Goal: Task Accomplishment & Management: Manage account settings

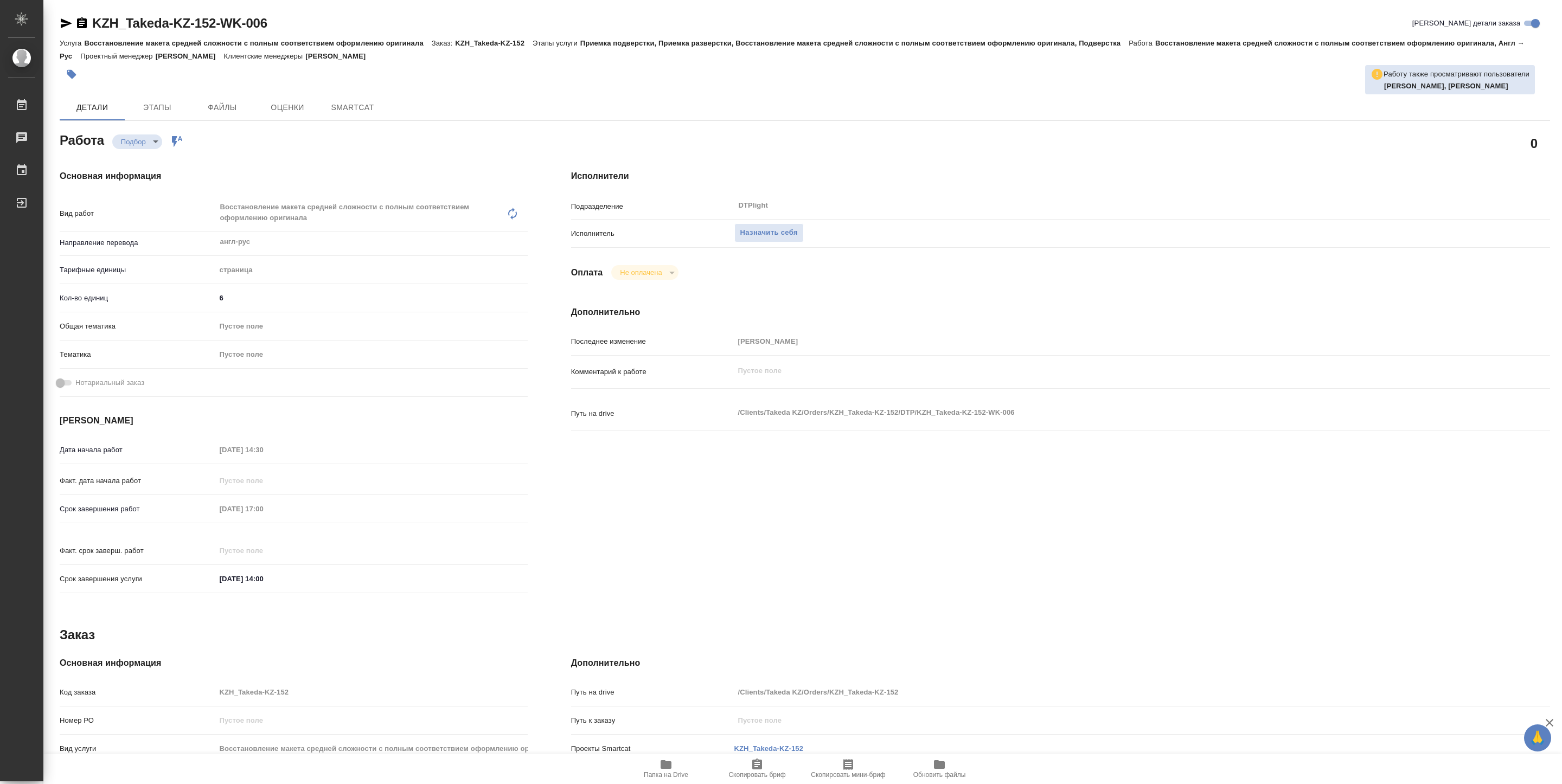
type textarea "x"
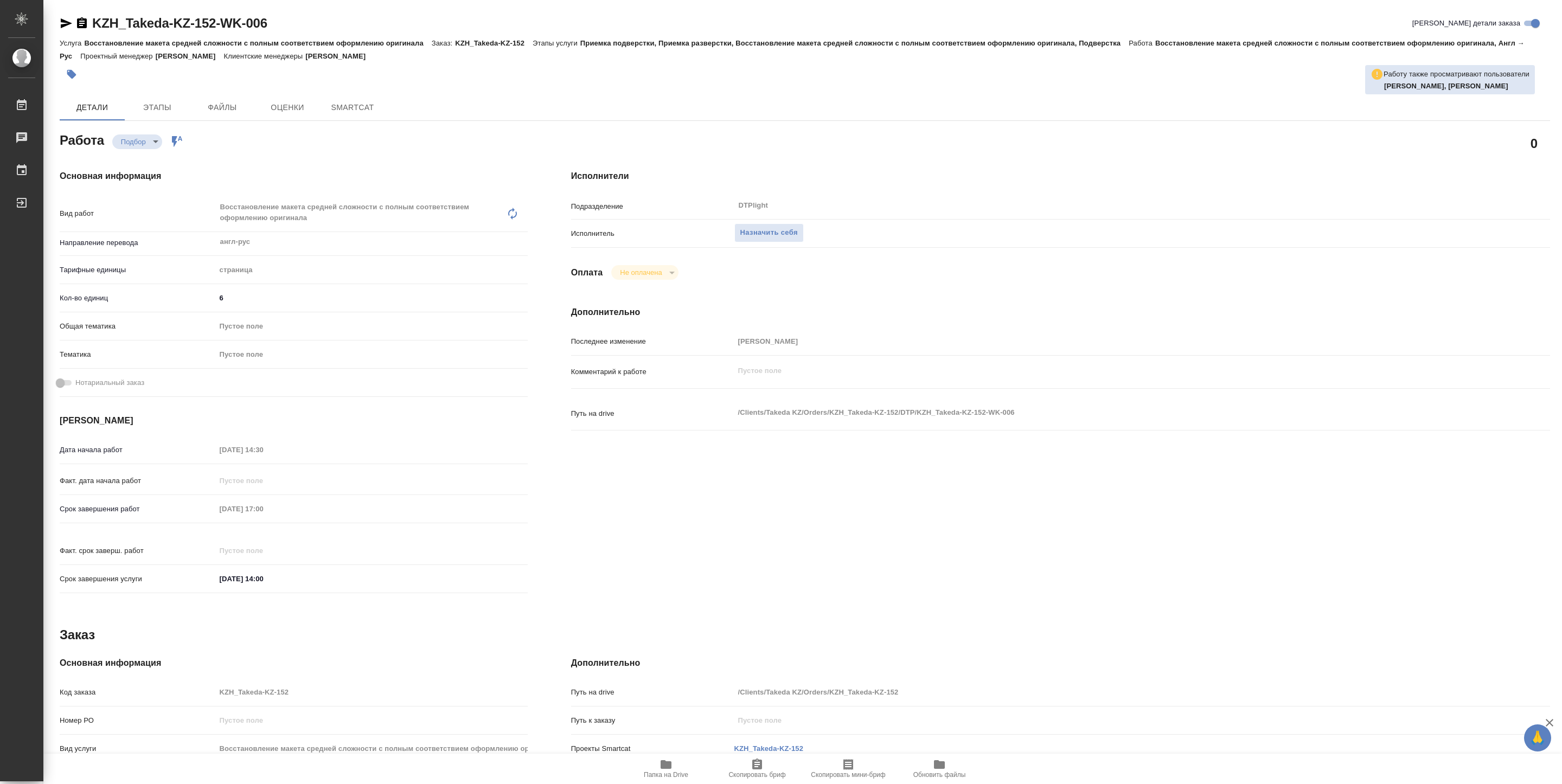
type textarea "x"
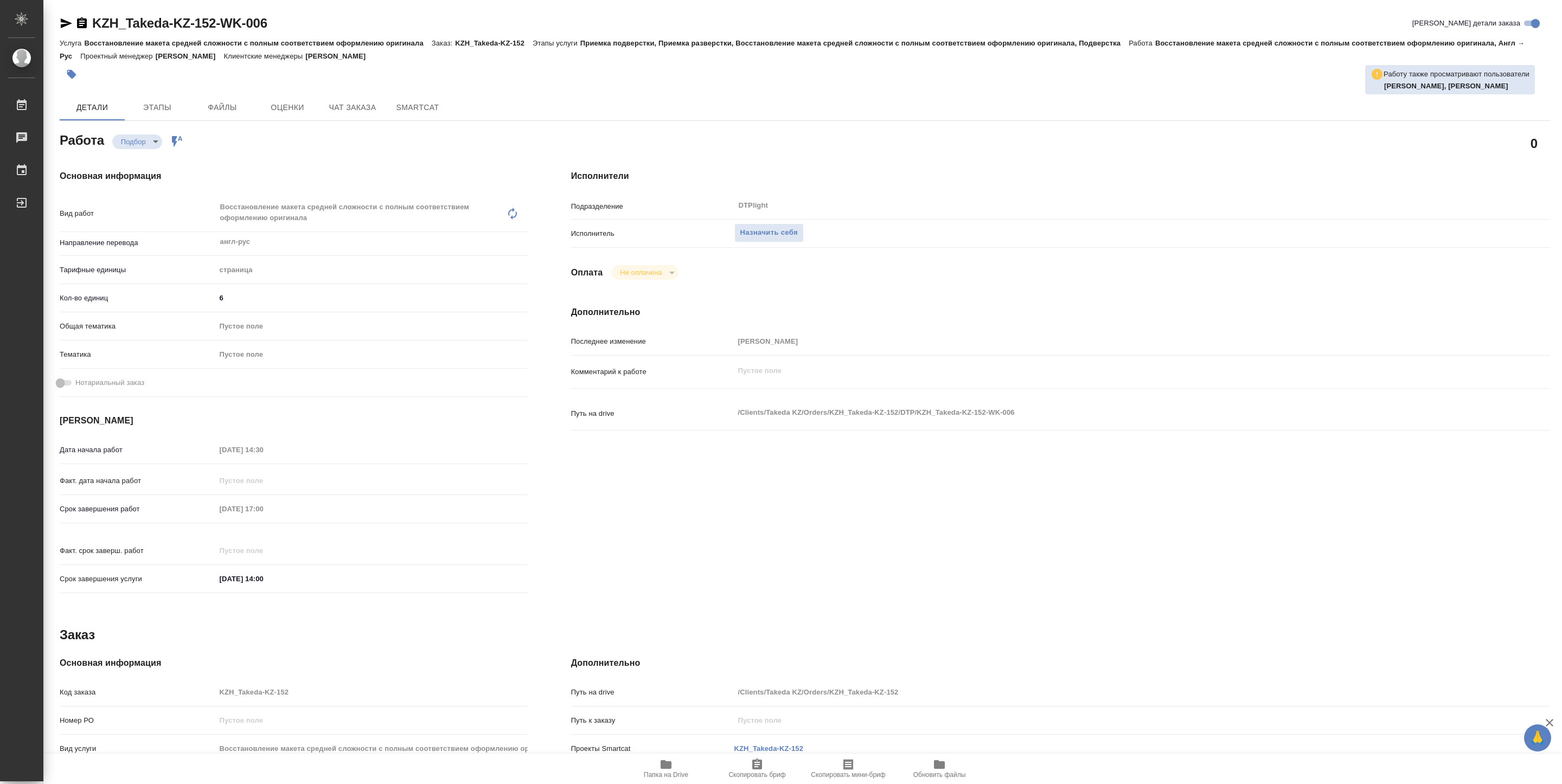
type textarea "x"
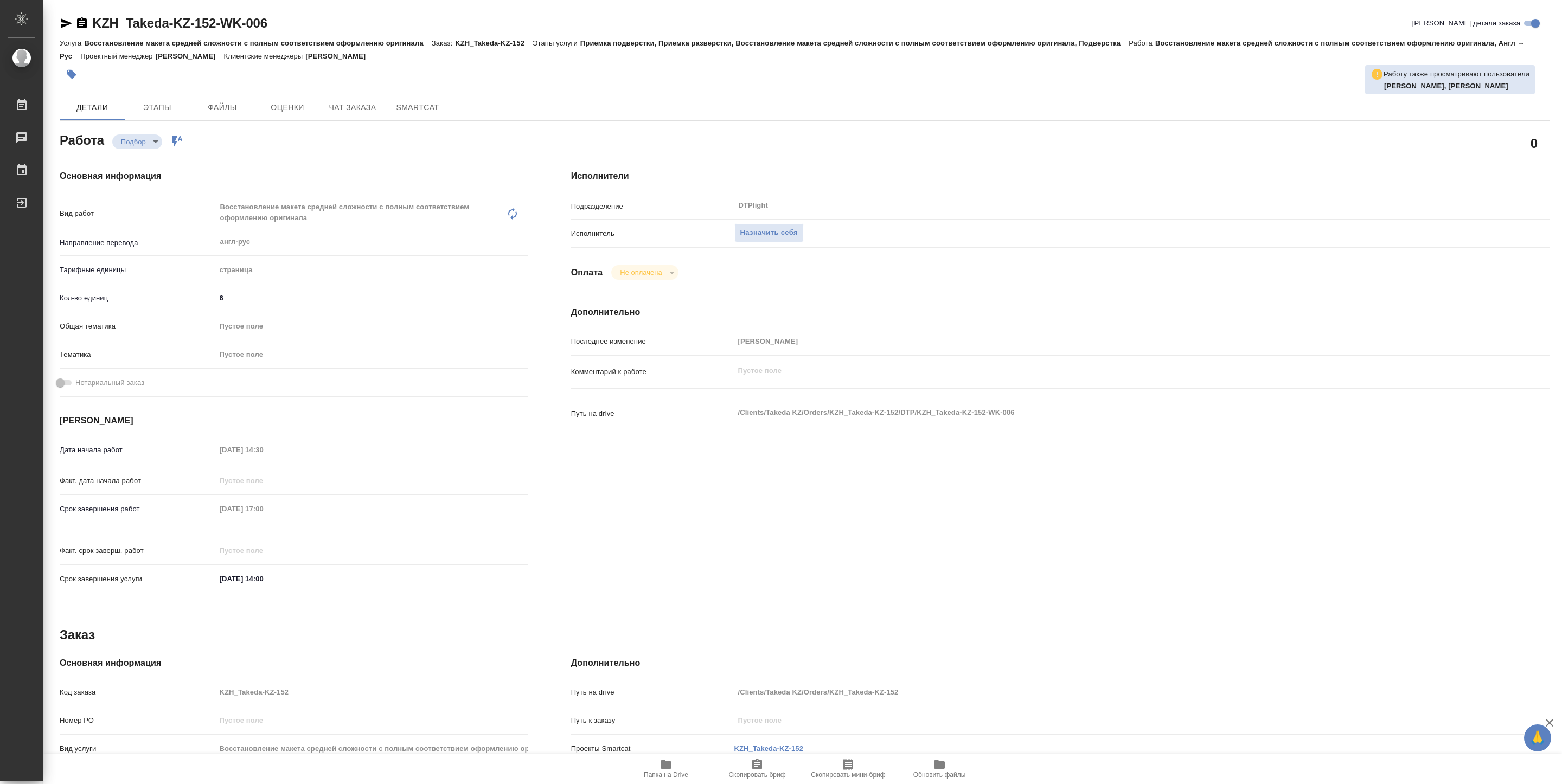
type textarea "x"
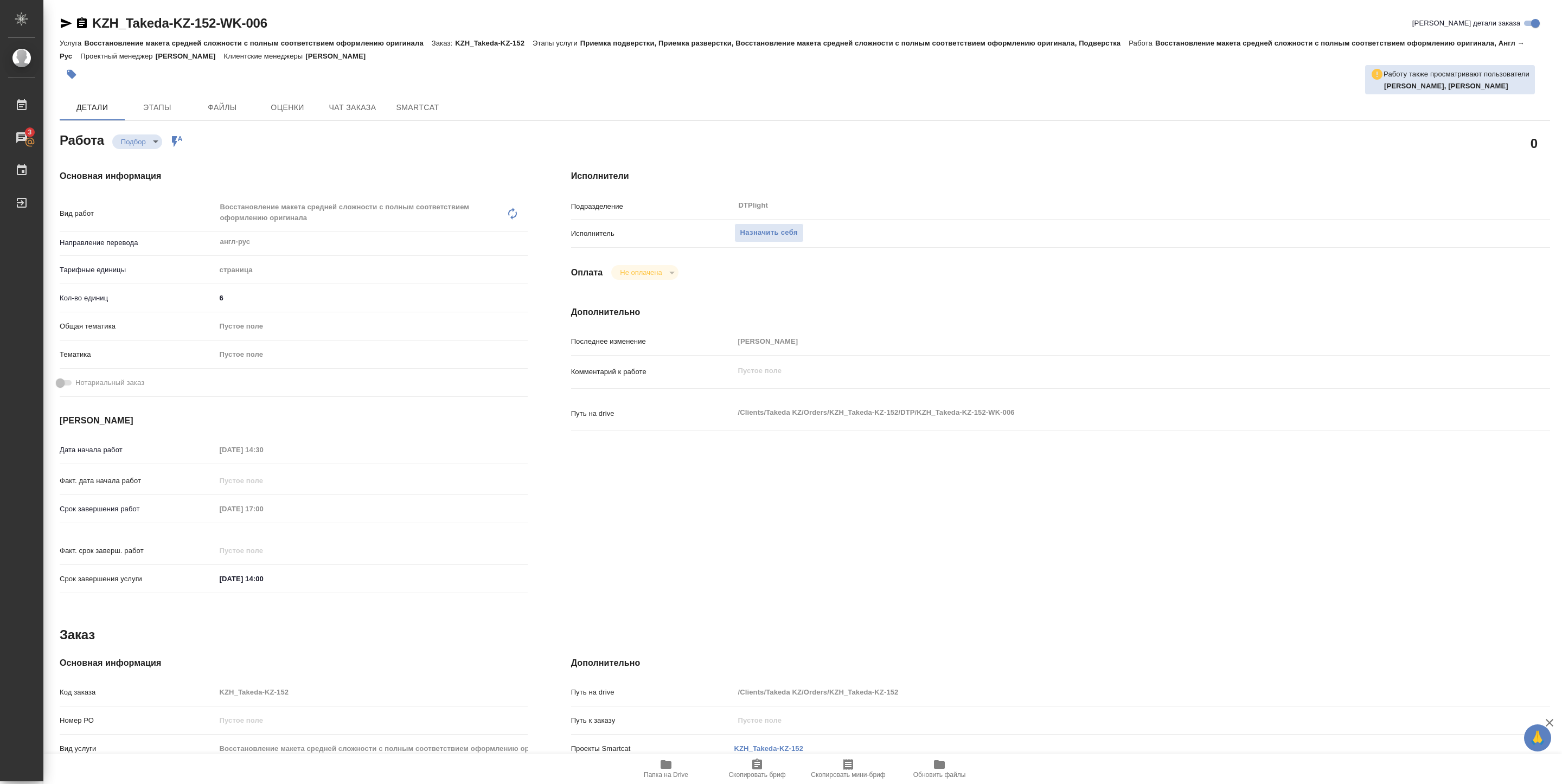
click at [670, 771] on span "Папка на Drive" at bounding box center [666, 775] width 45 height 7
type textarea "x"
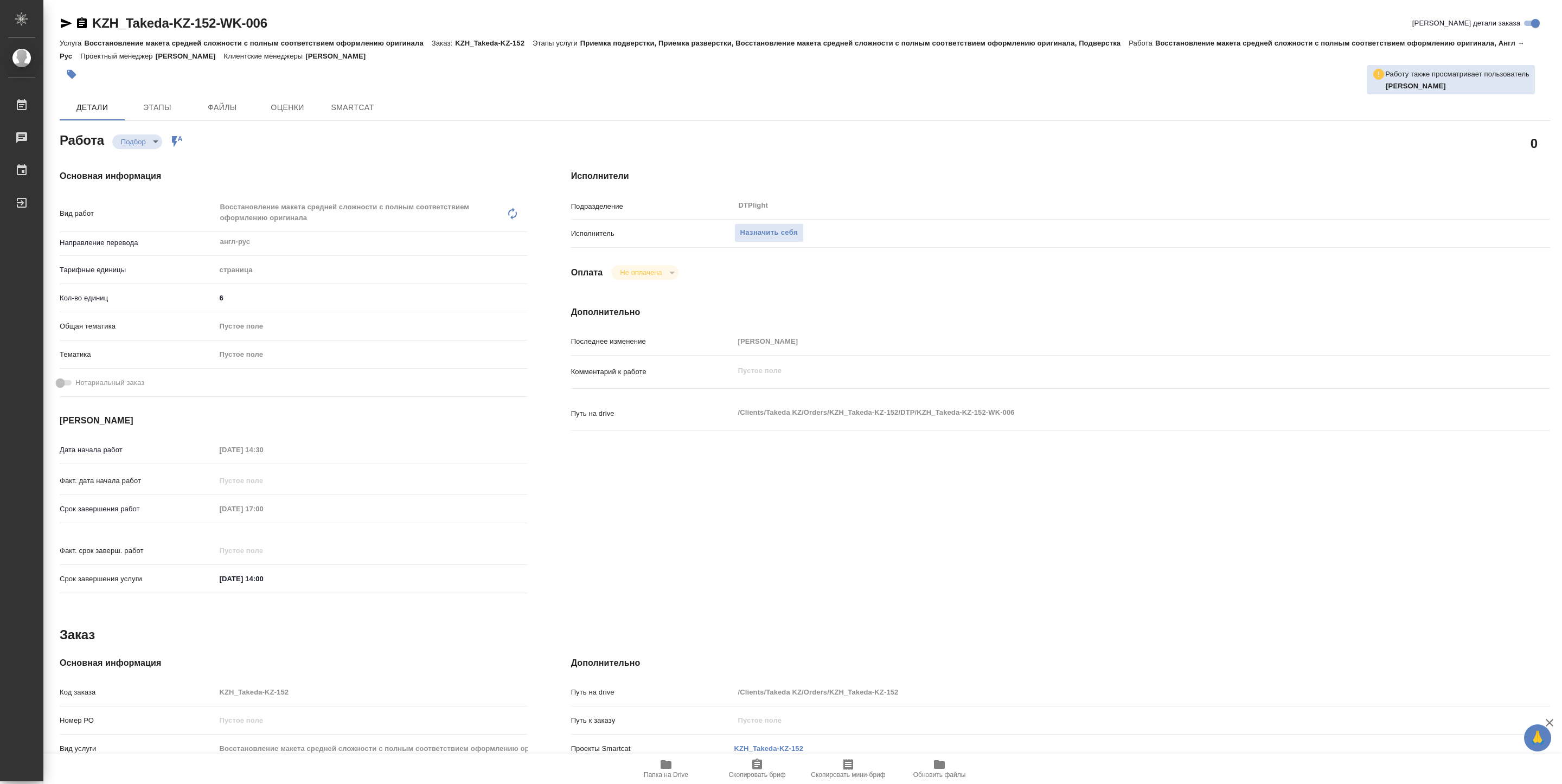
type textarea "x"
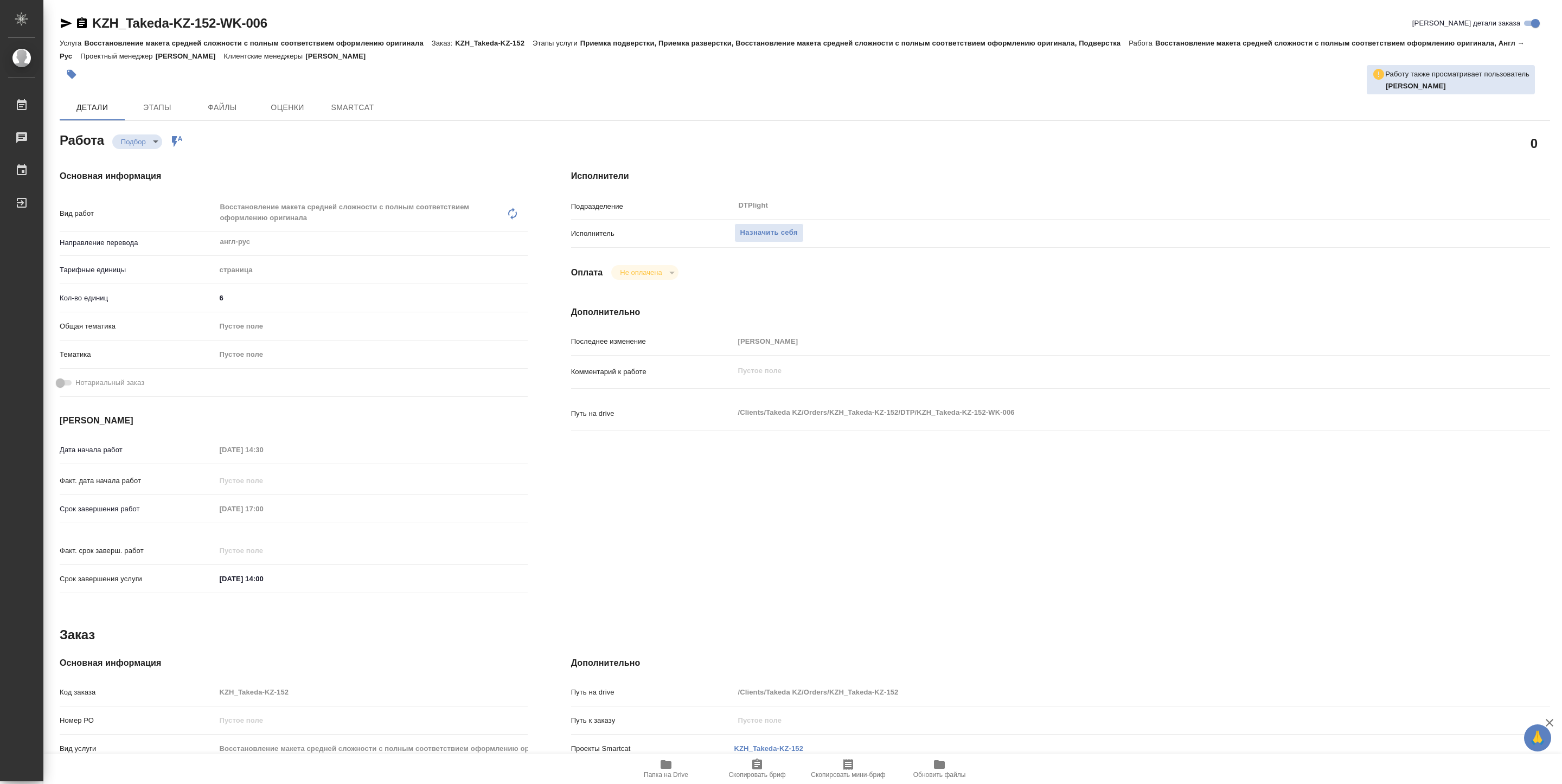
type textarea "x"
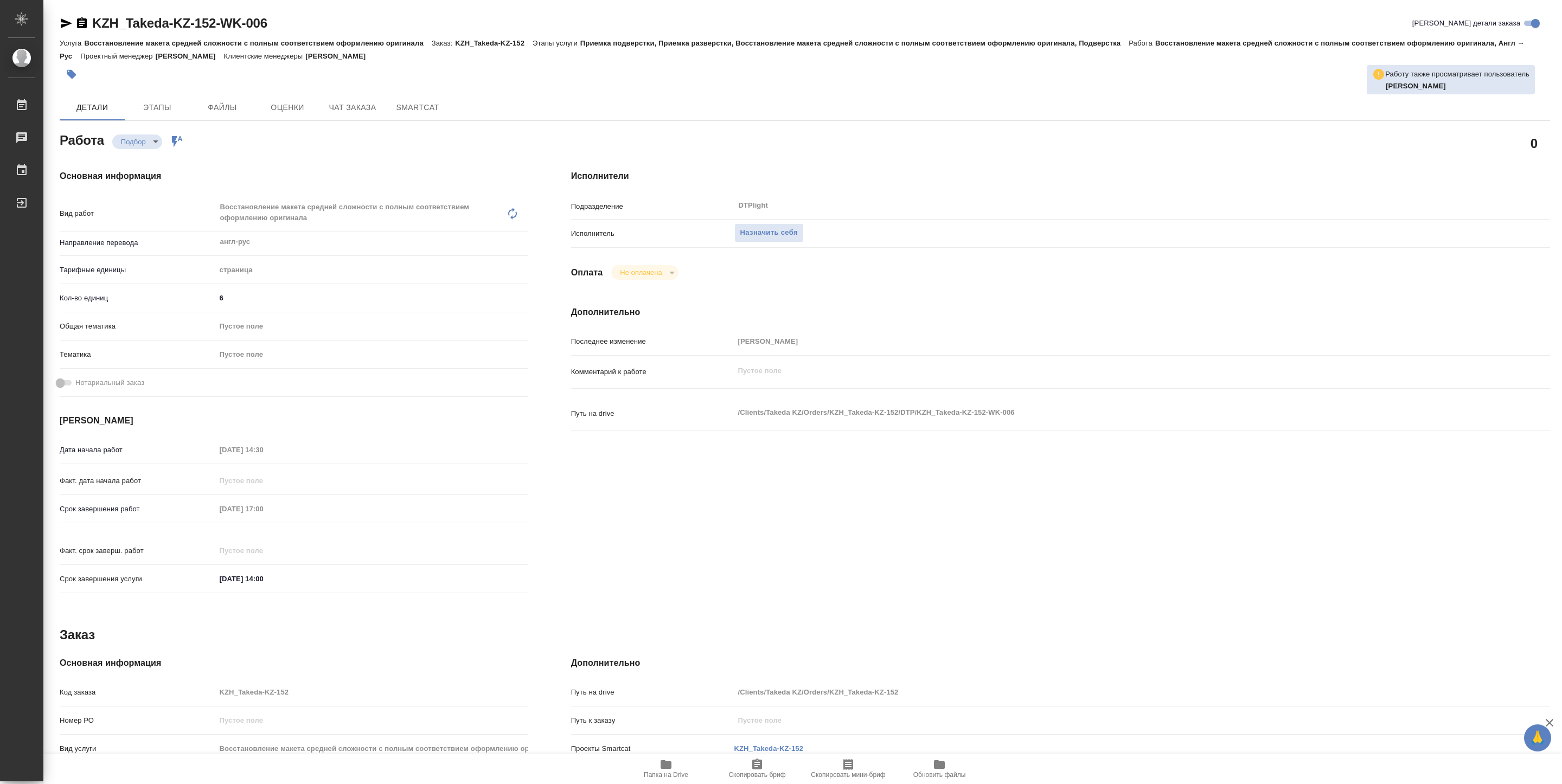
type textarea "x"
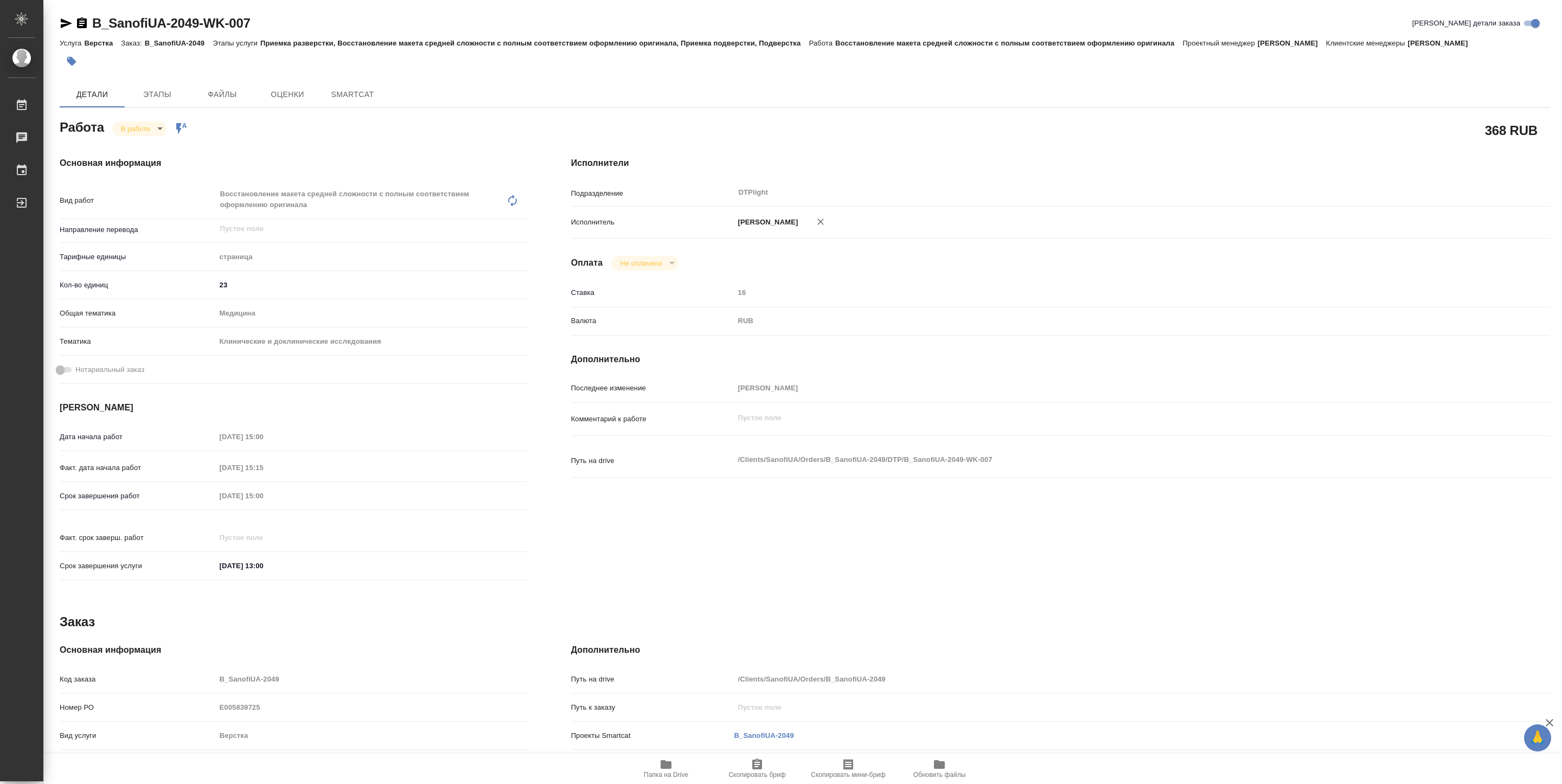
type textarea "x"
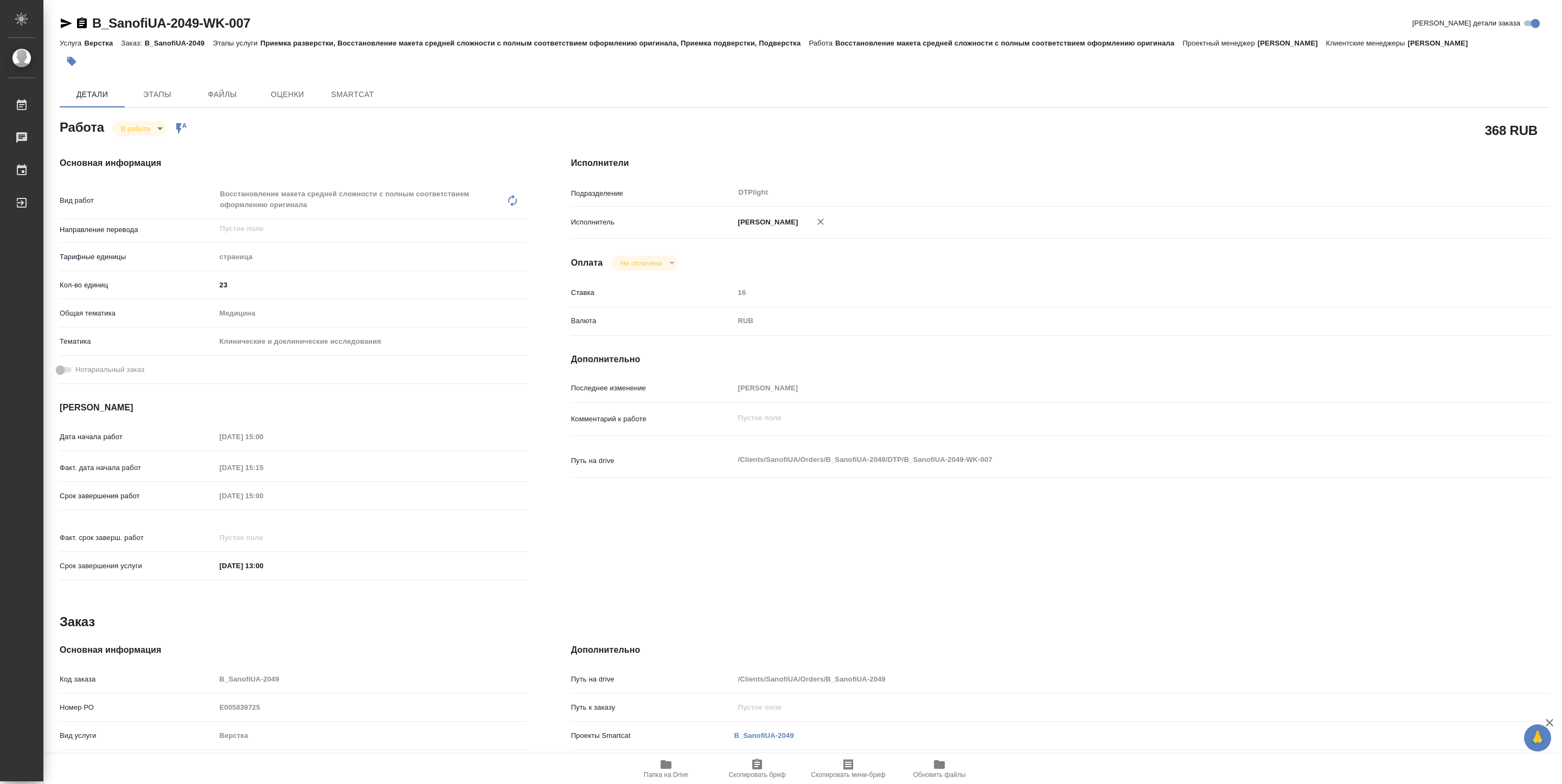
type textarea "x"
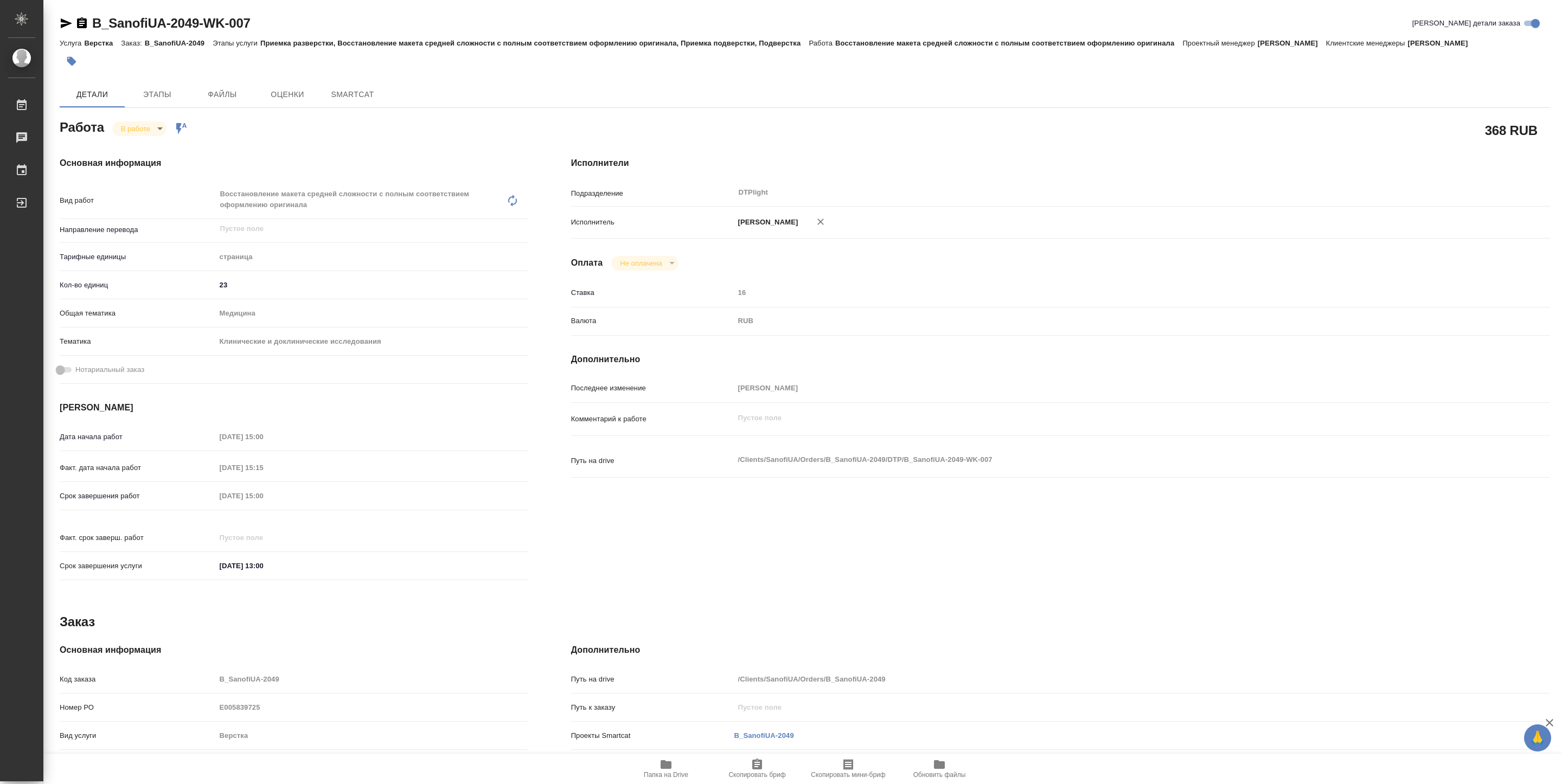
type textarea "x"
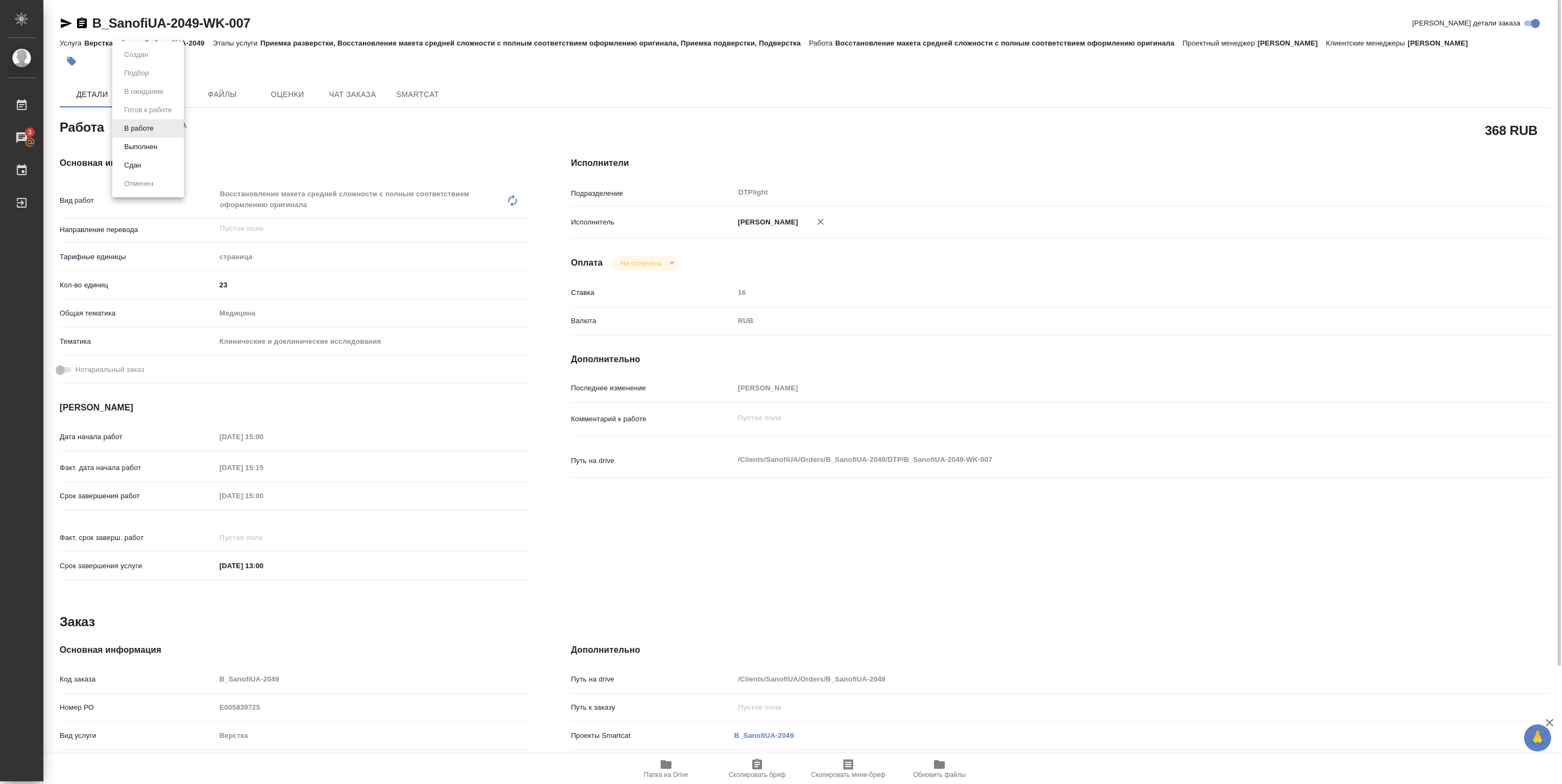
click at [152, 126] on body "🙏 .cls-1 fill:#fff; AWATERA Pankina Anna Работы 3 Чаты График Выйти B_SanofiUA-…" at bounding box center [781, 392] width 1562 height 784
click at [148, 144] on button "Выполнен" at bounding box center [140, 147] width 39 height 12
drag, startPoint x: 94, startPoint y: 34, endPoint x: 274, endPoint y: 29, distance: 180.1
click at [274, 29] on div "B_SanofiUA-2049-WK-007 Кратко детали заказа" at bounding box center [804, 26] width 1490 height 22
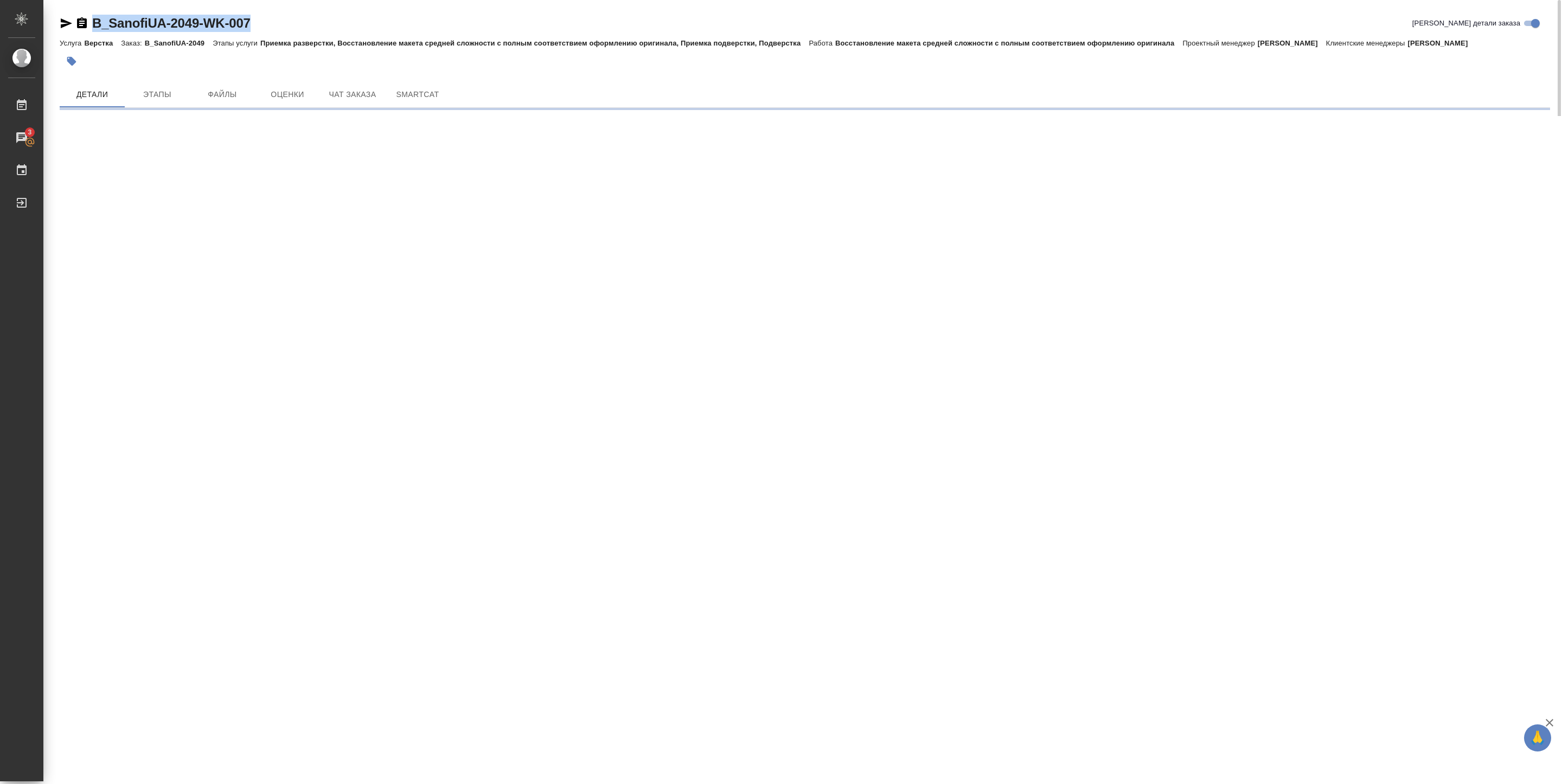
copy link "B_SanofiUA-2049-WK-007"
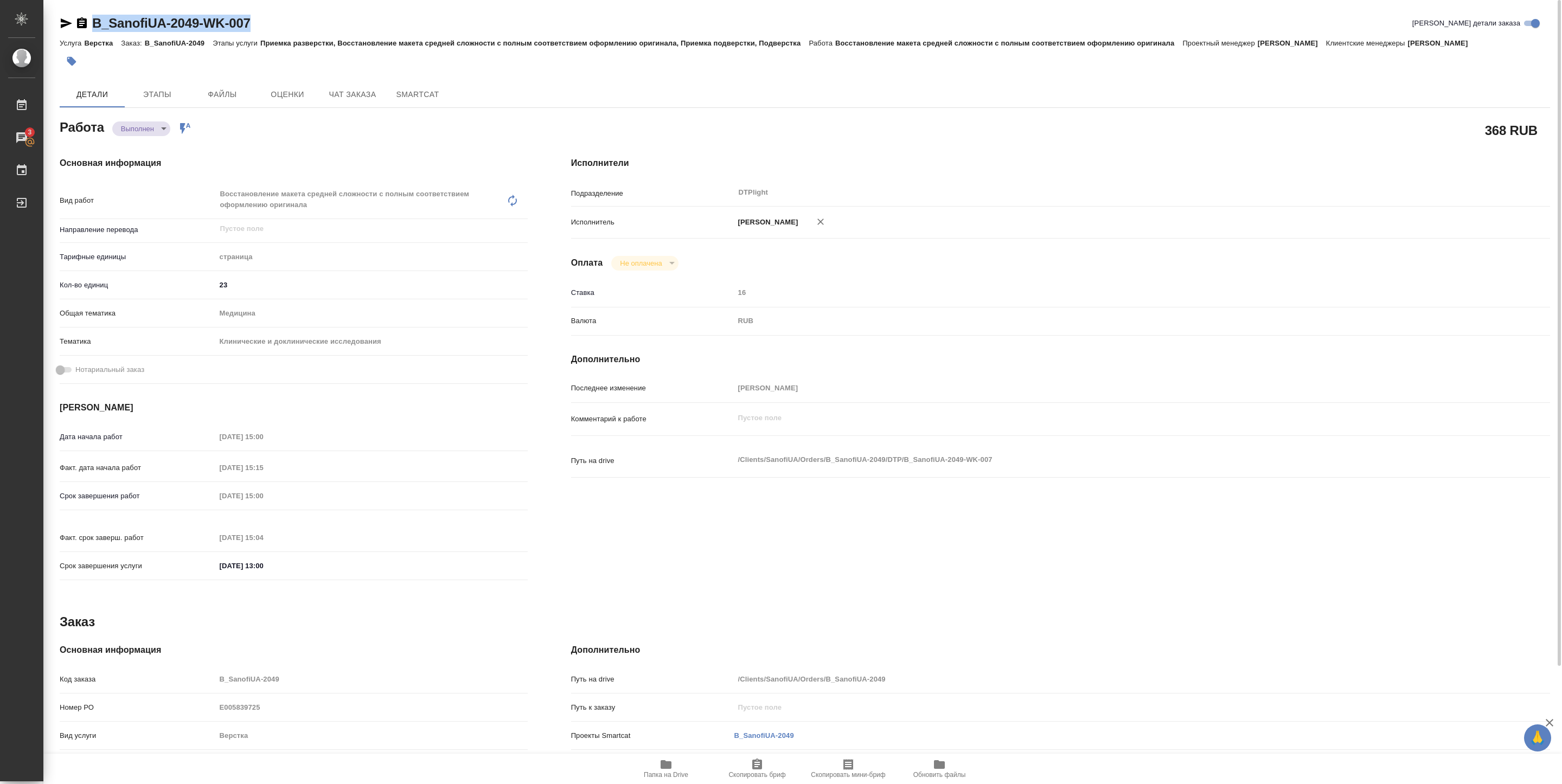
type textarea "x"
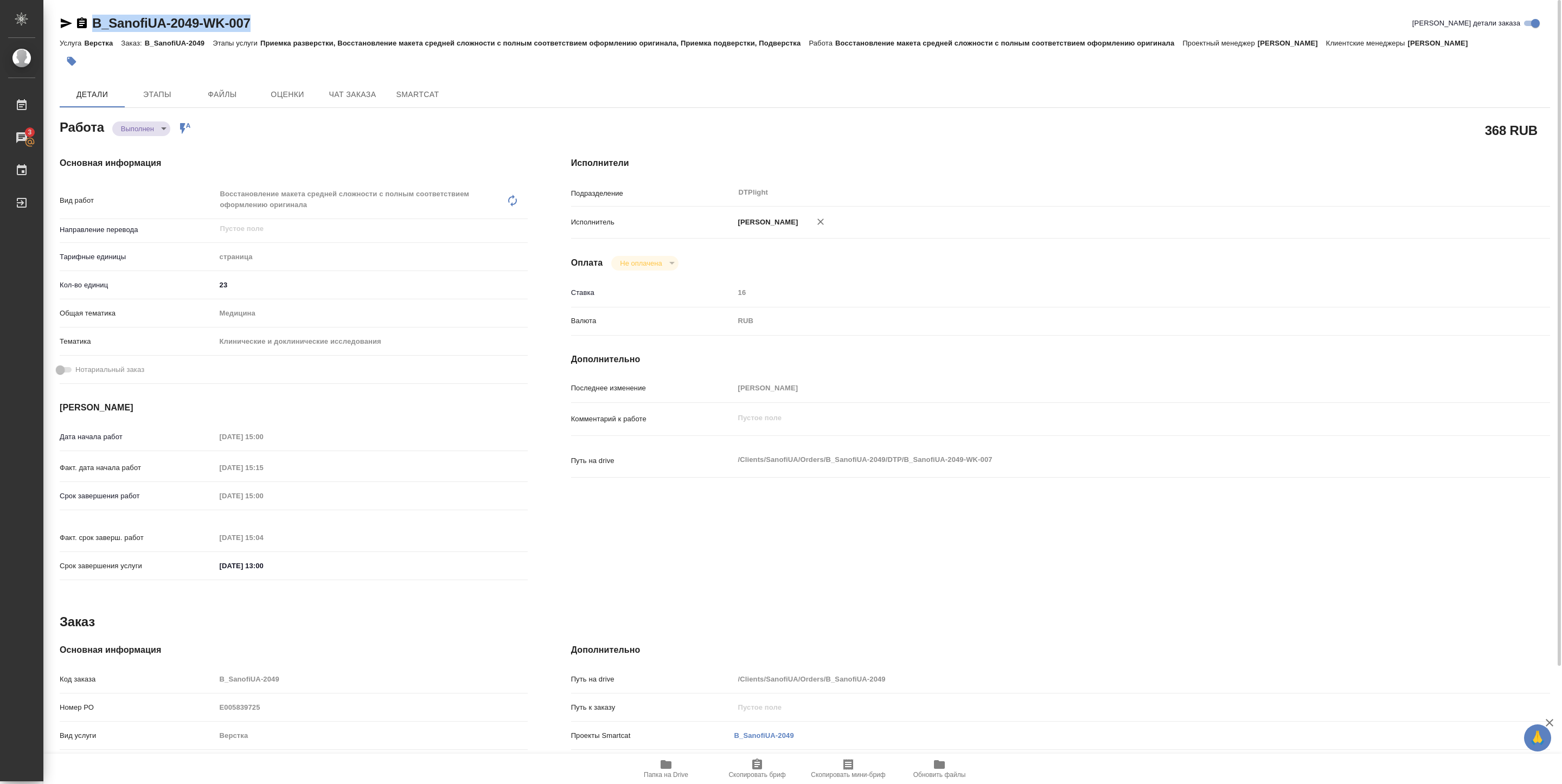
type textarea "x"
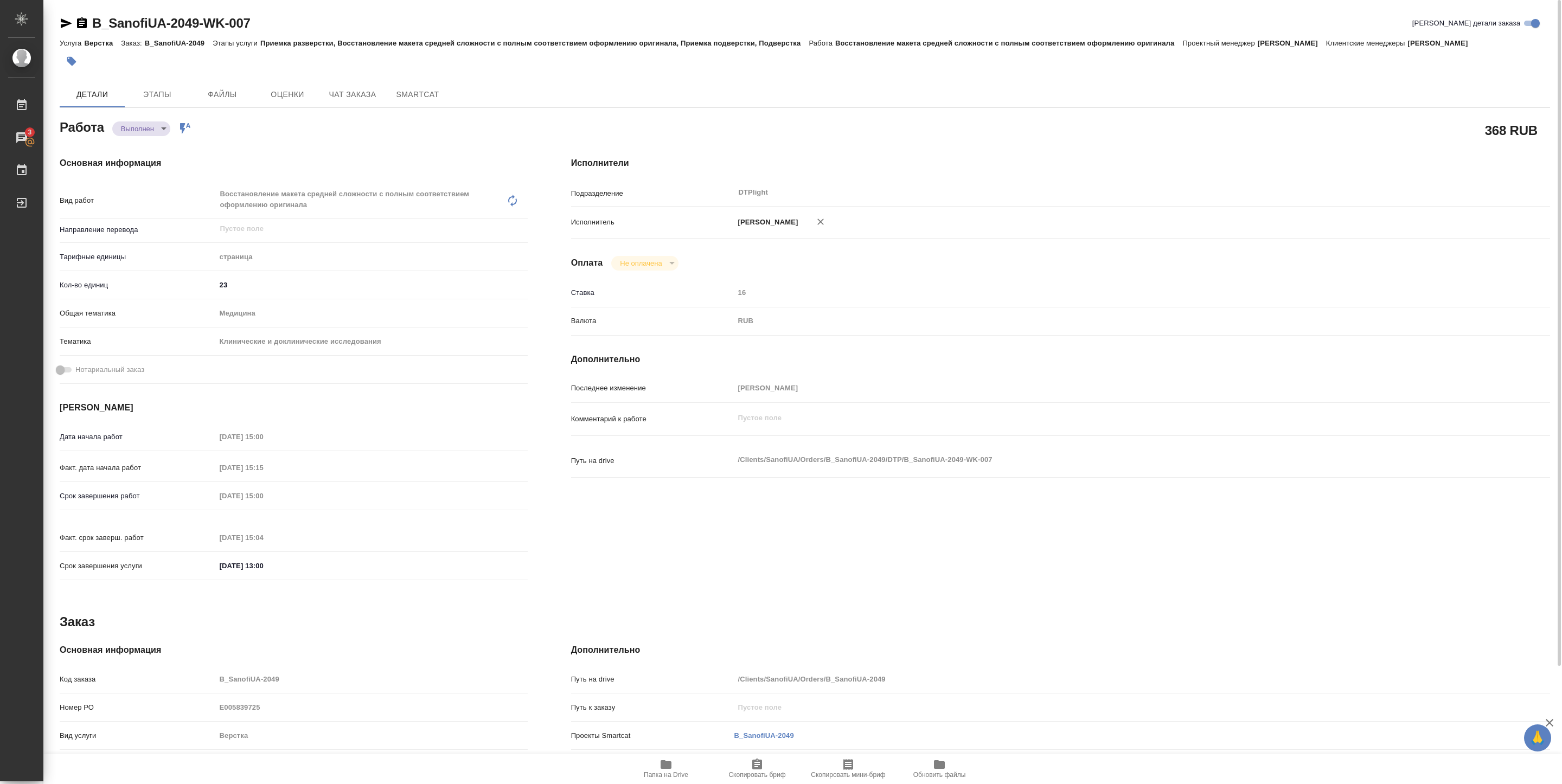
type textarea "x"
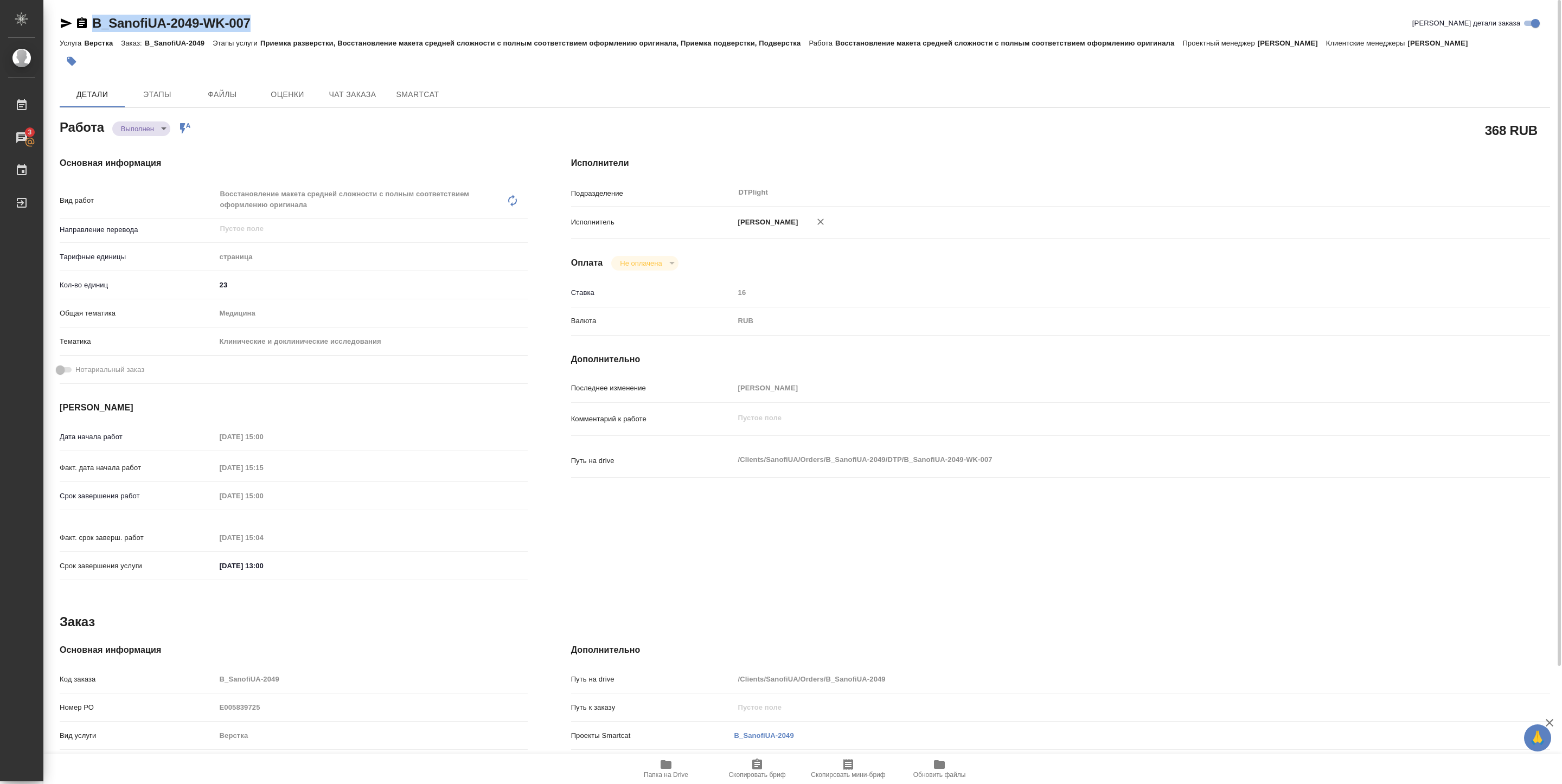
drag, startPoint x: 256, startPoint y: 25, endPoint x: 91, endPoint y: 31, distance: 165.1
click at [91, 31] on div "B_SanofiUA-2049-WK-007 Кратко детали заказа" at bounding box center [804, 24] width 1490 height 18
copy link "B_SanofiUA-2049-WK-007"
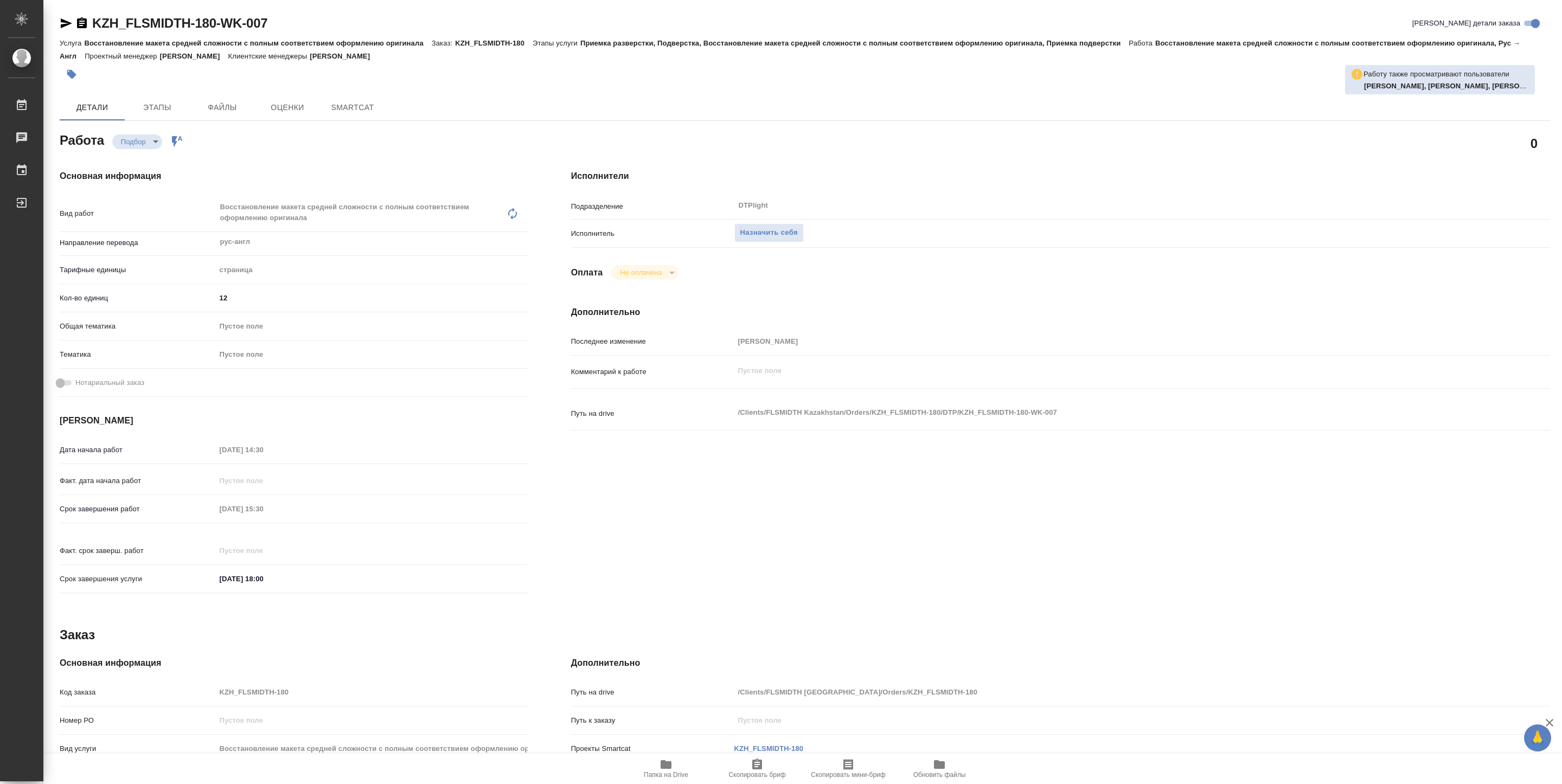
type textarea "x"
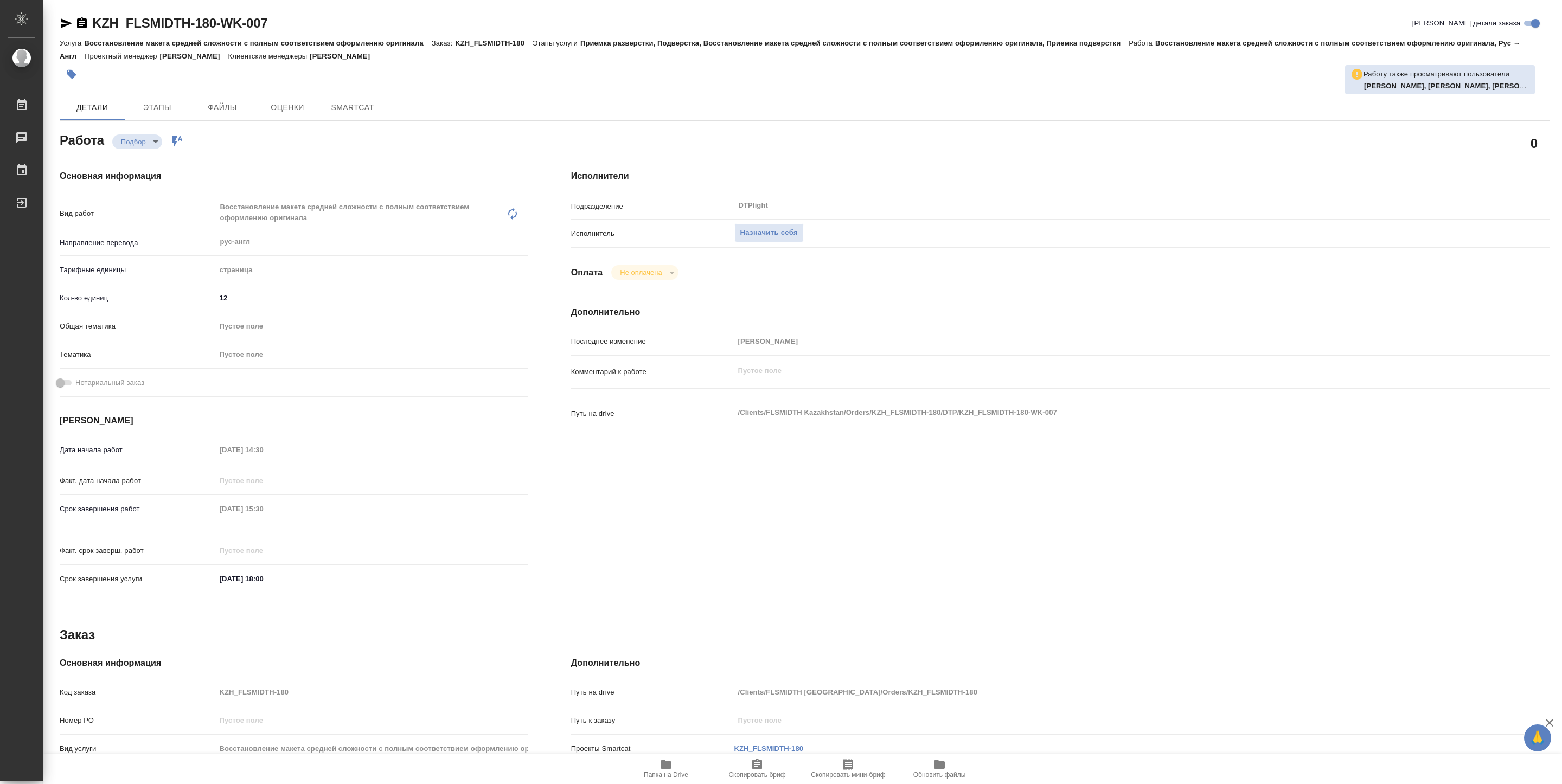
type textarea "x"
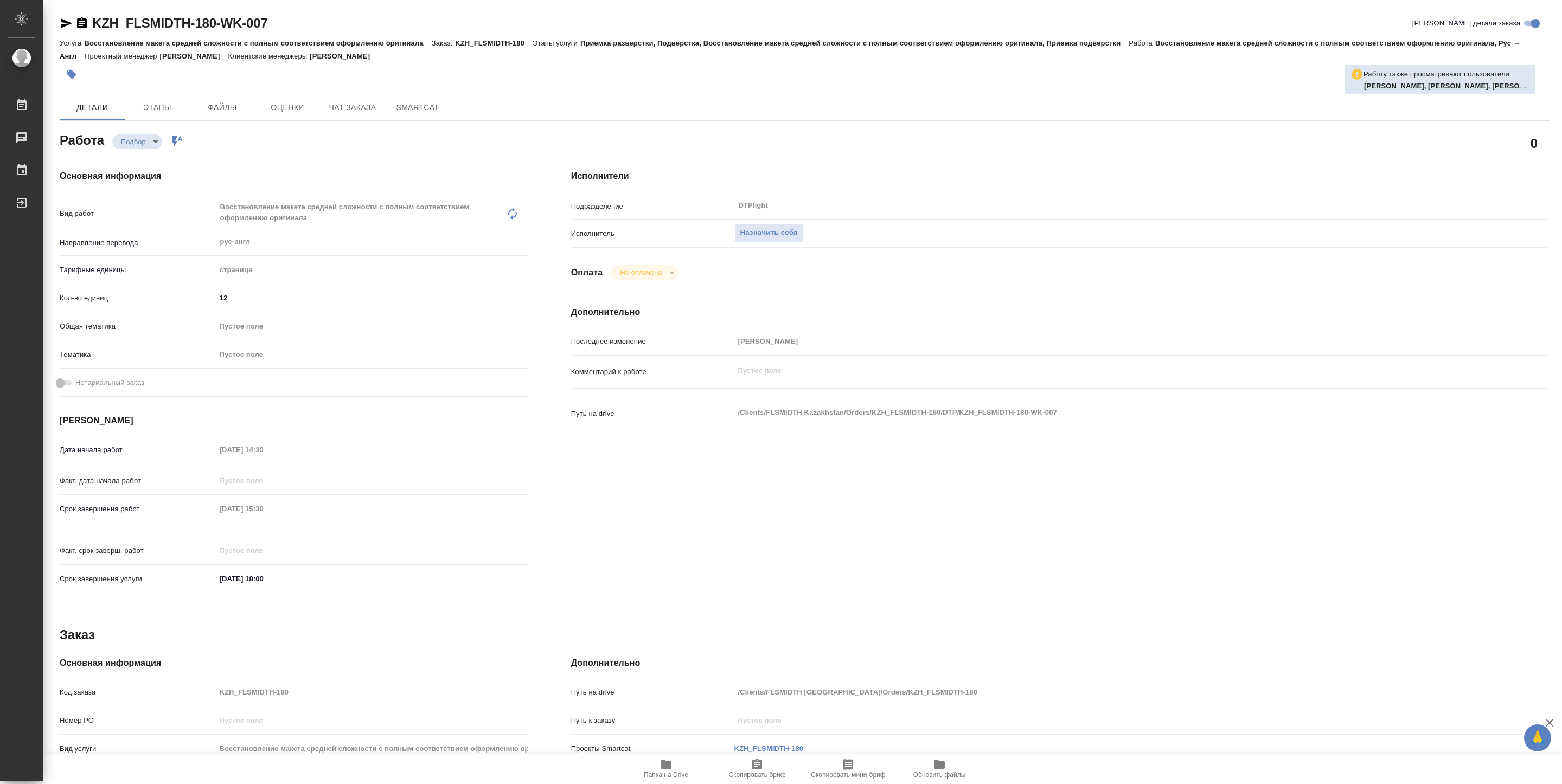
click at [661, 770] on icon "button" at bounding box center [665, 764] width 13 height 13
type textarea "x"
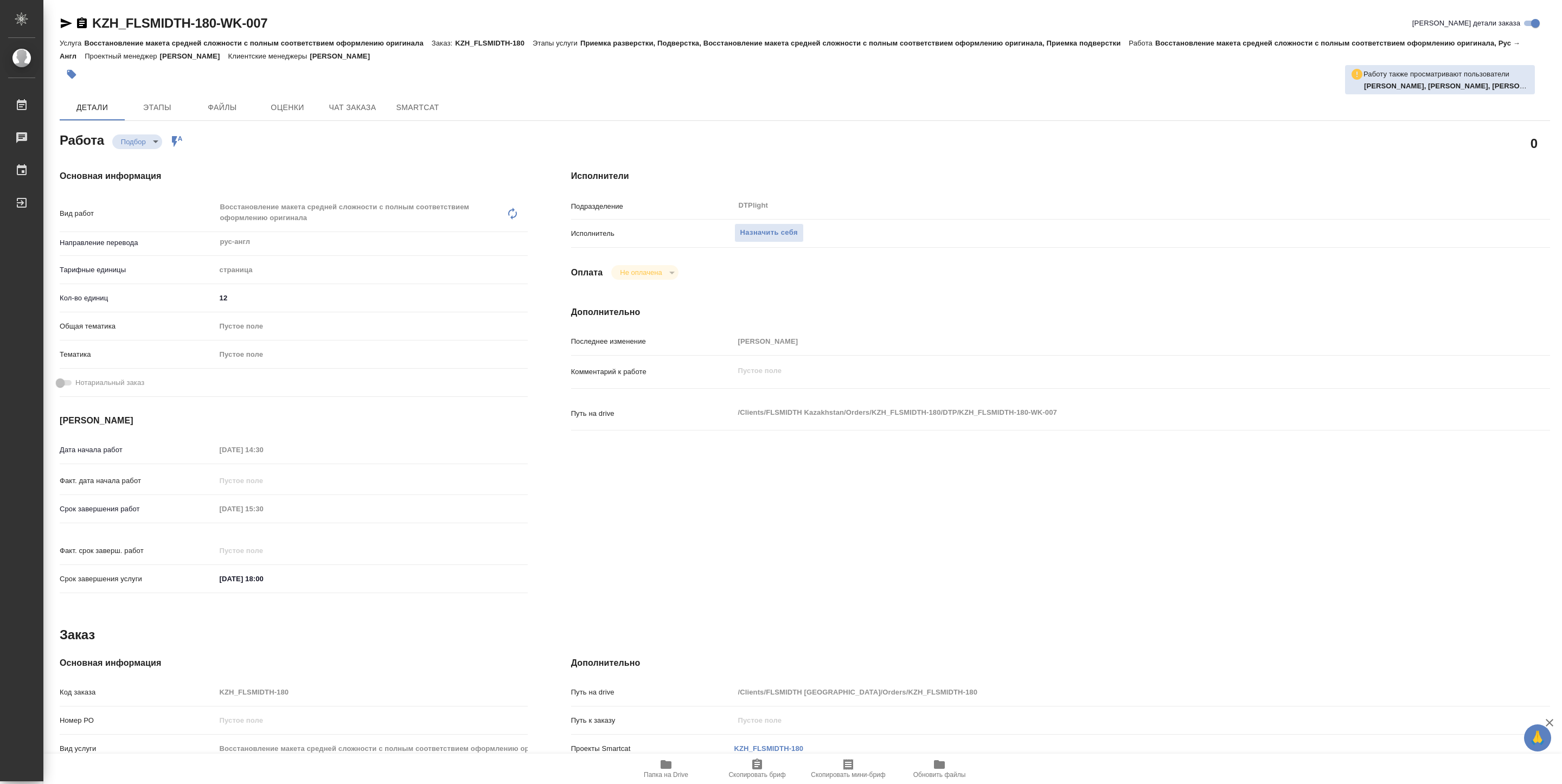
type textarea "x"
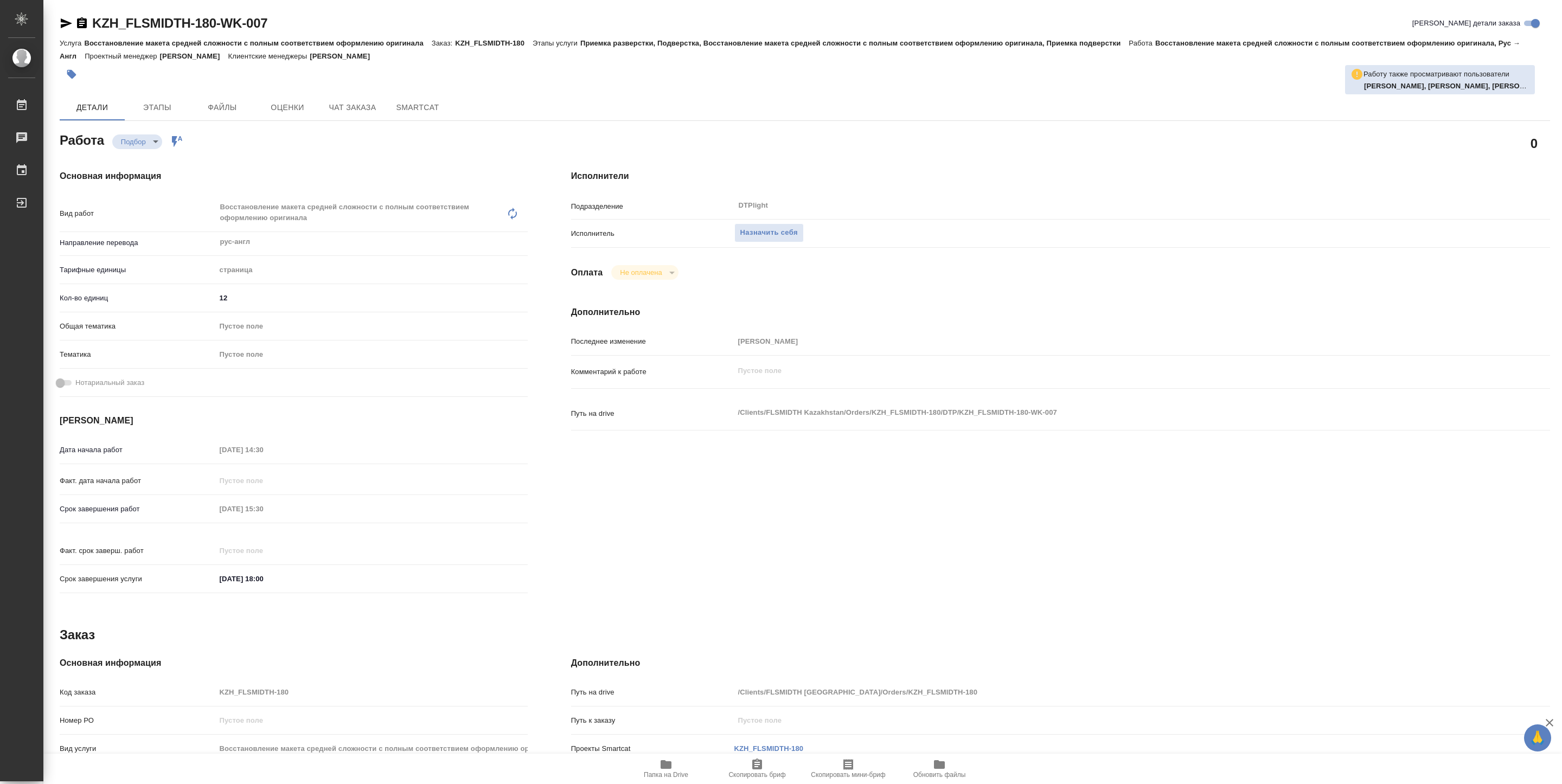
type textarea "x"
click at [762, 233] on span "Назначить себя" at bounding box center [768, 233] width 58 height 12
type textarea "x"
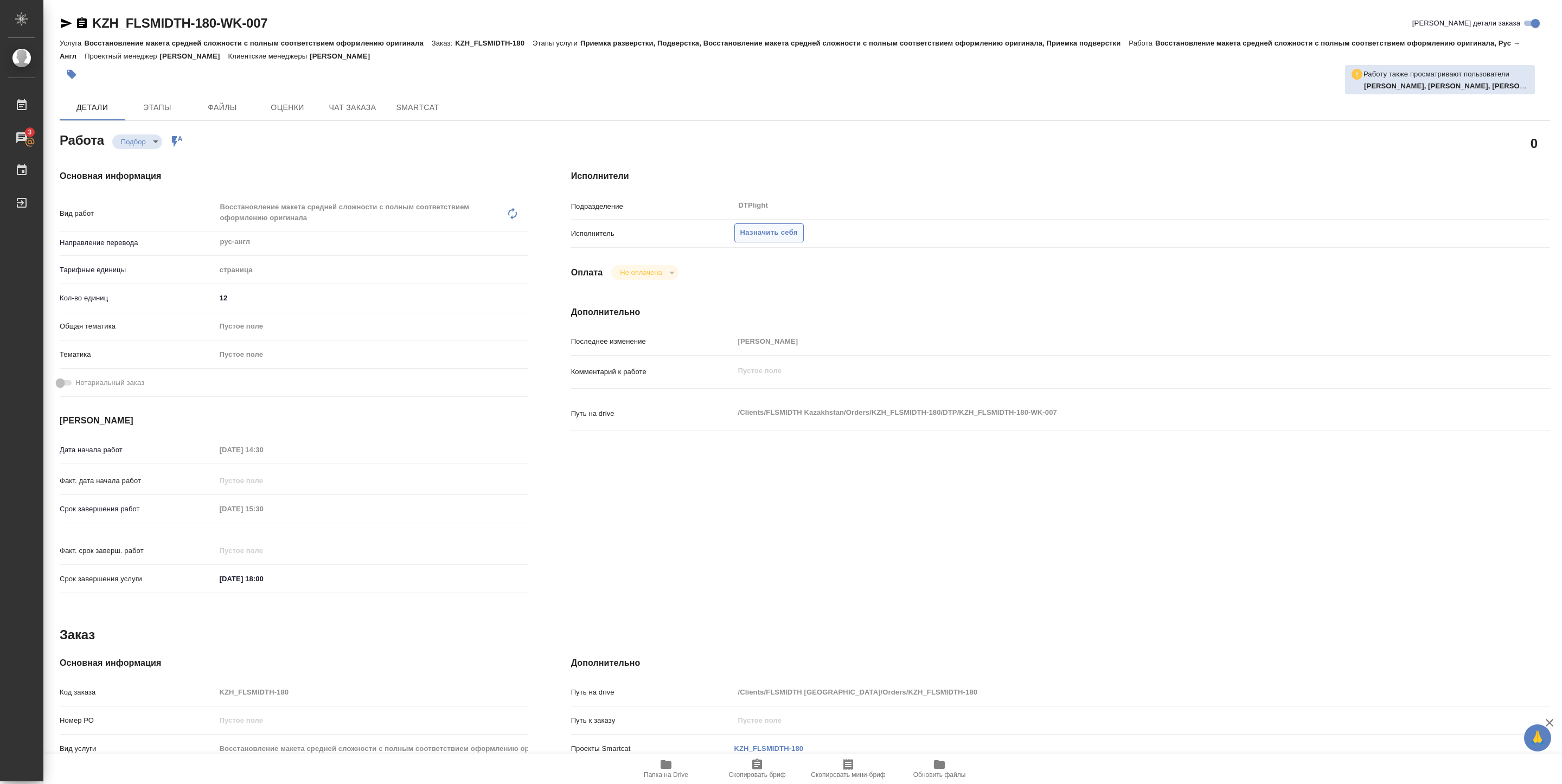
type textarea "x"
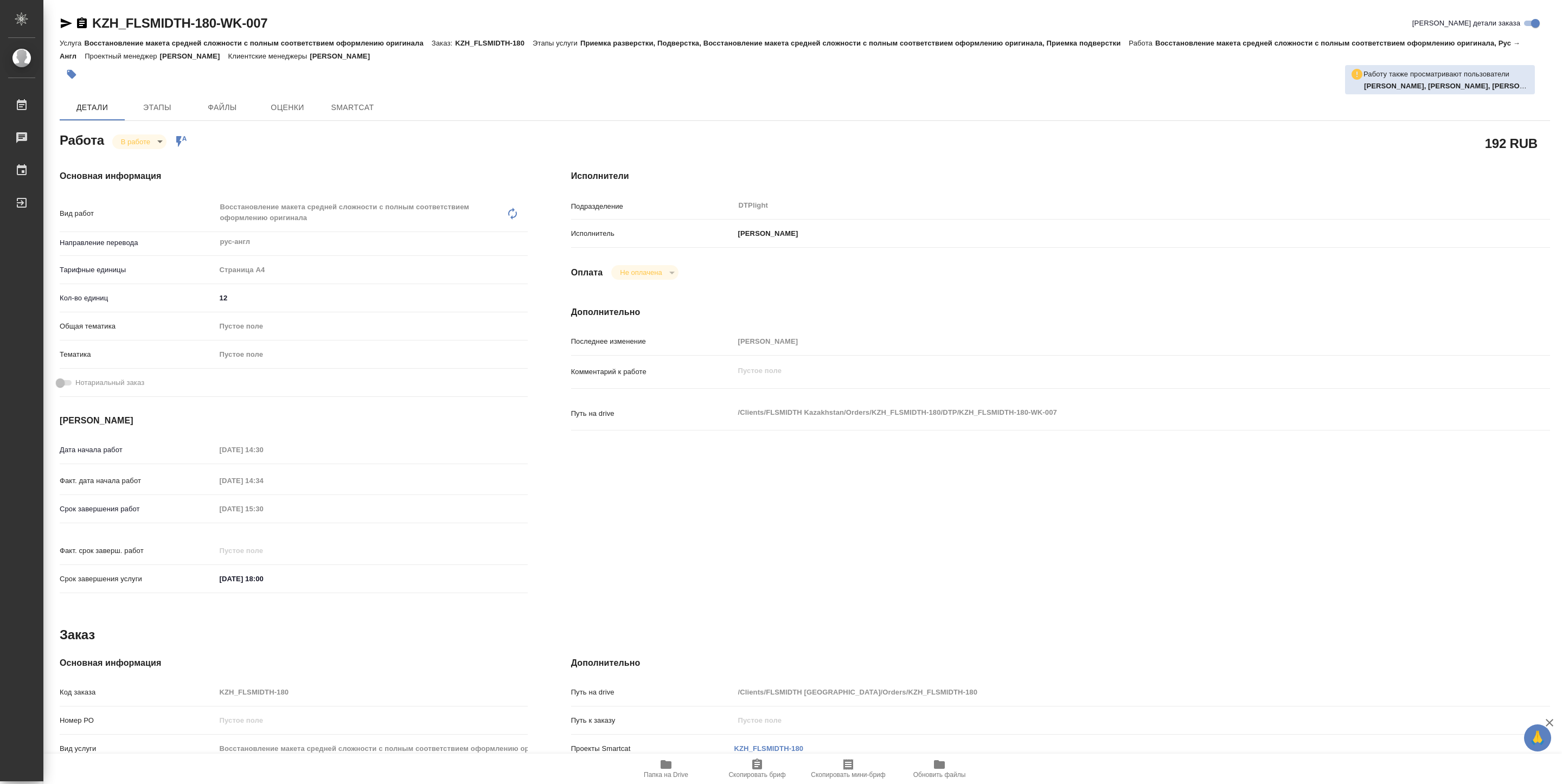
type textarea "x"
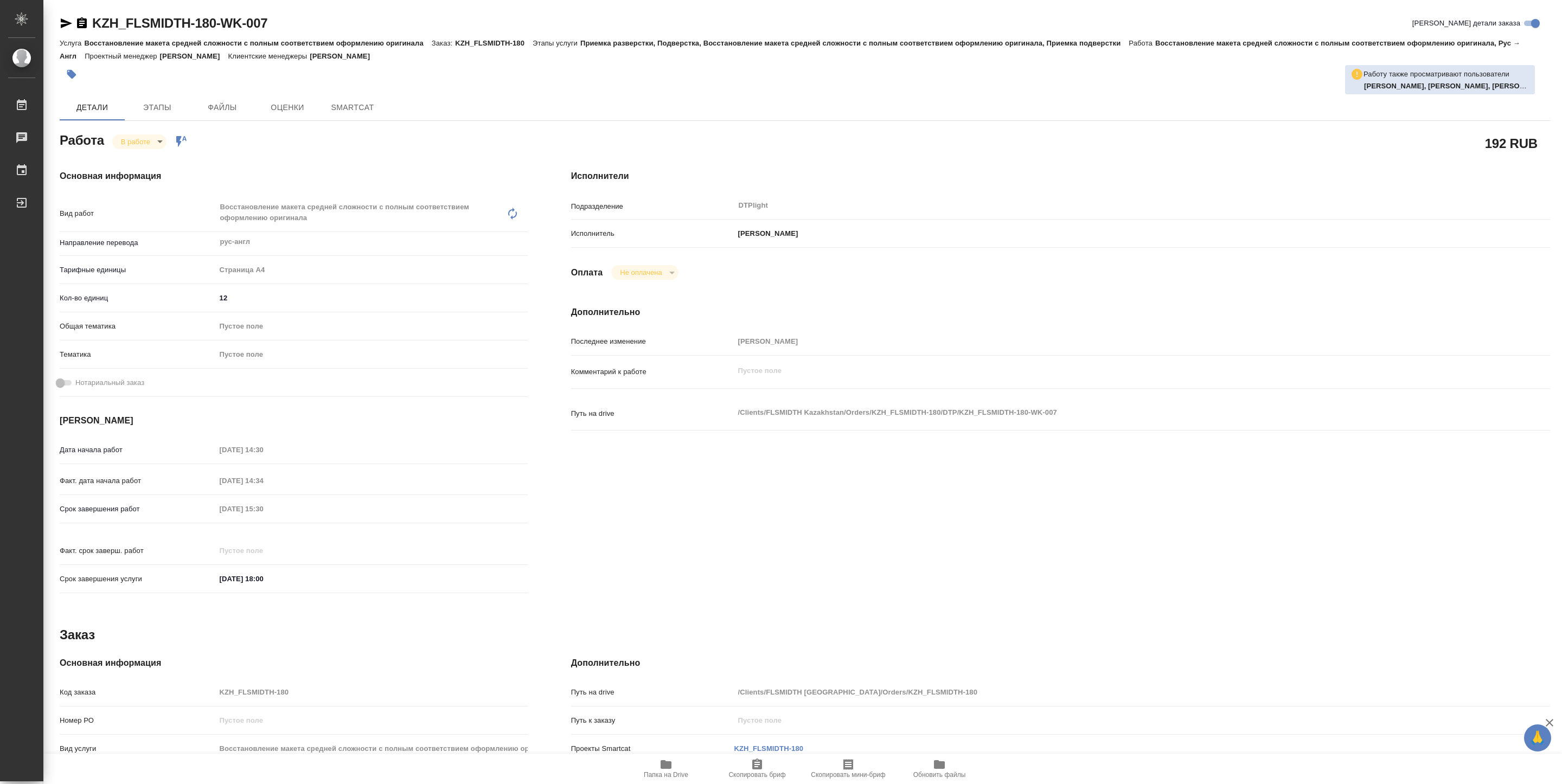
type textarea "x"
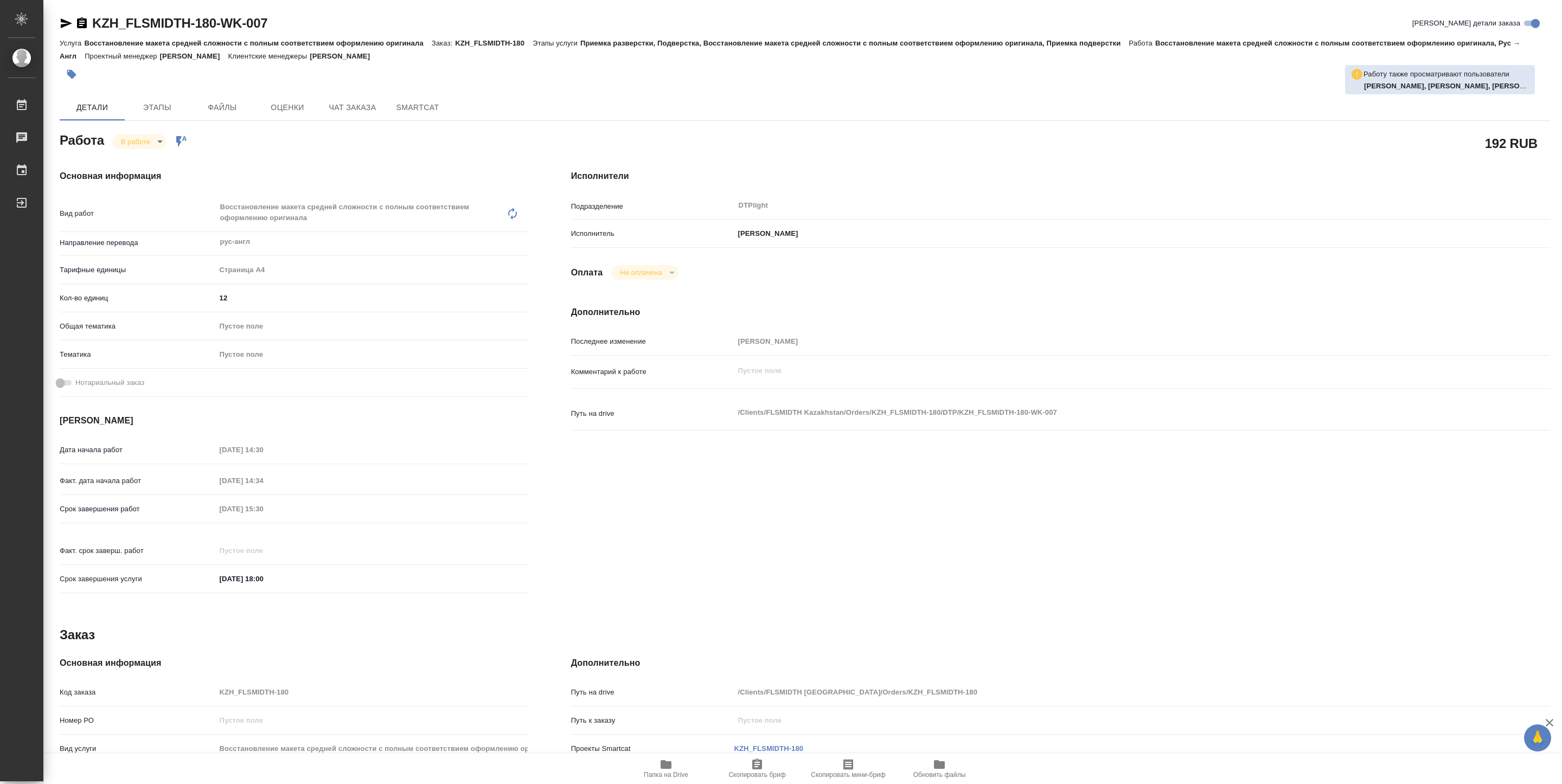
type textarea "x"
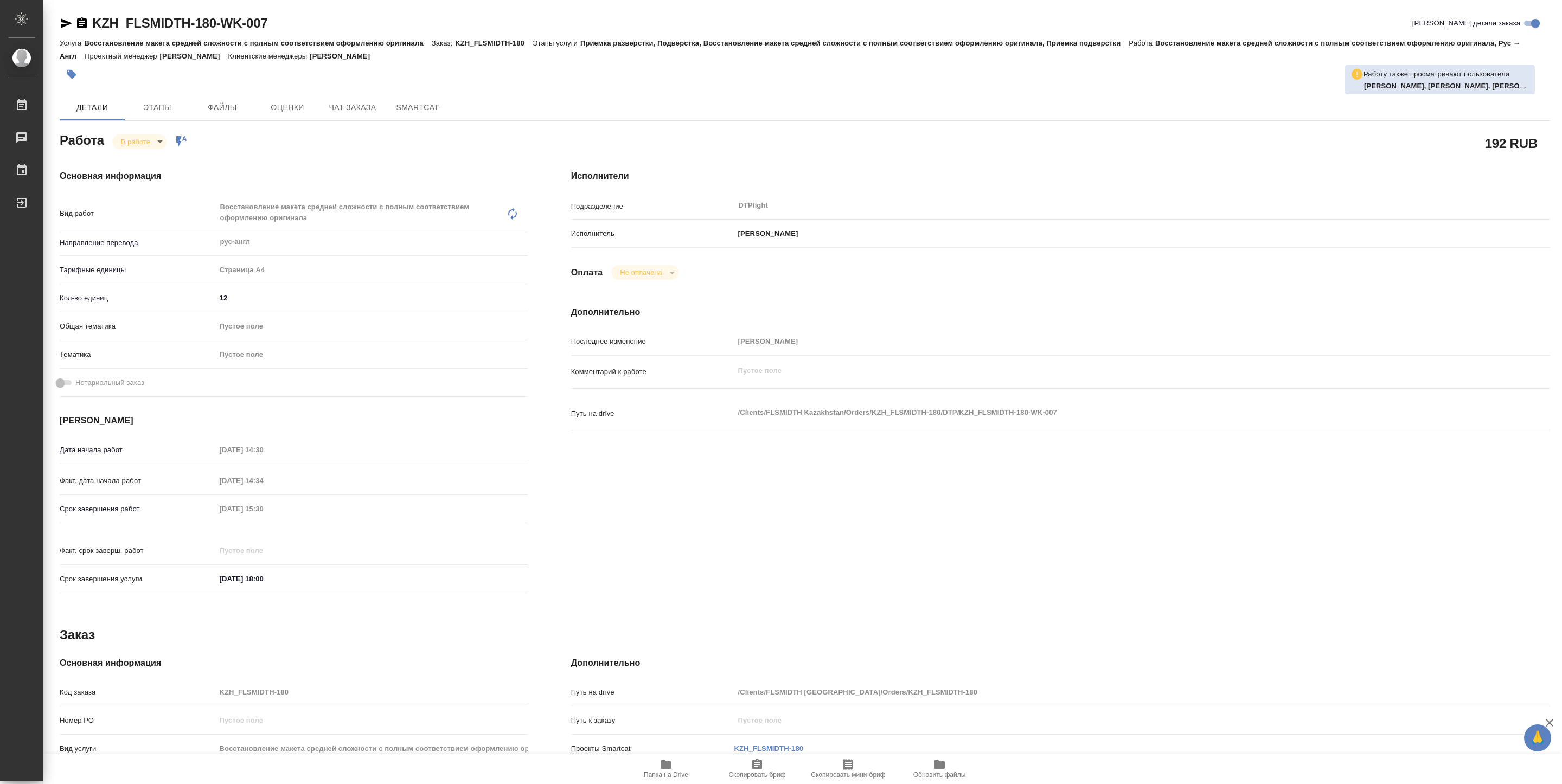
type textarea "x"
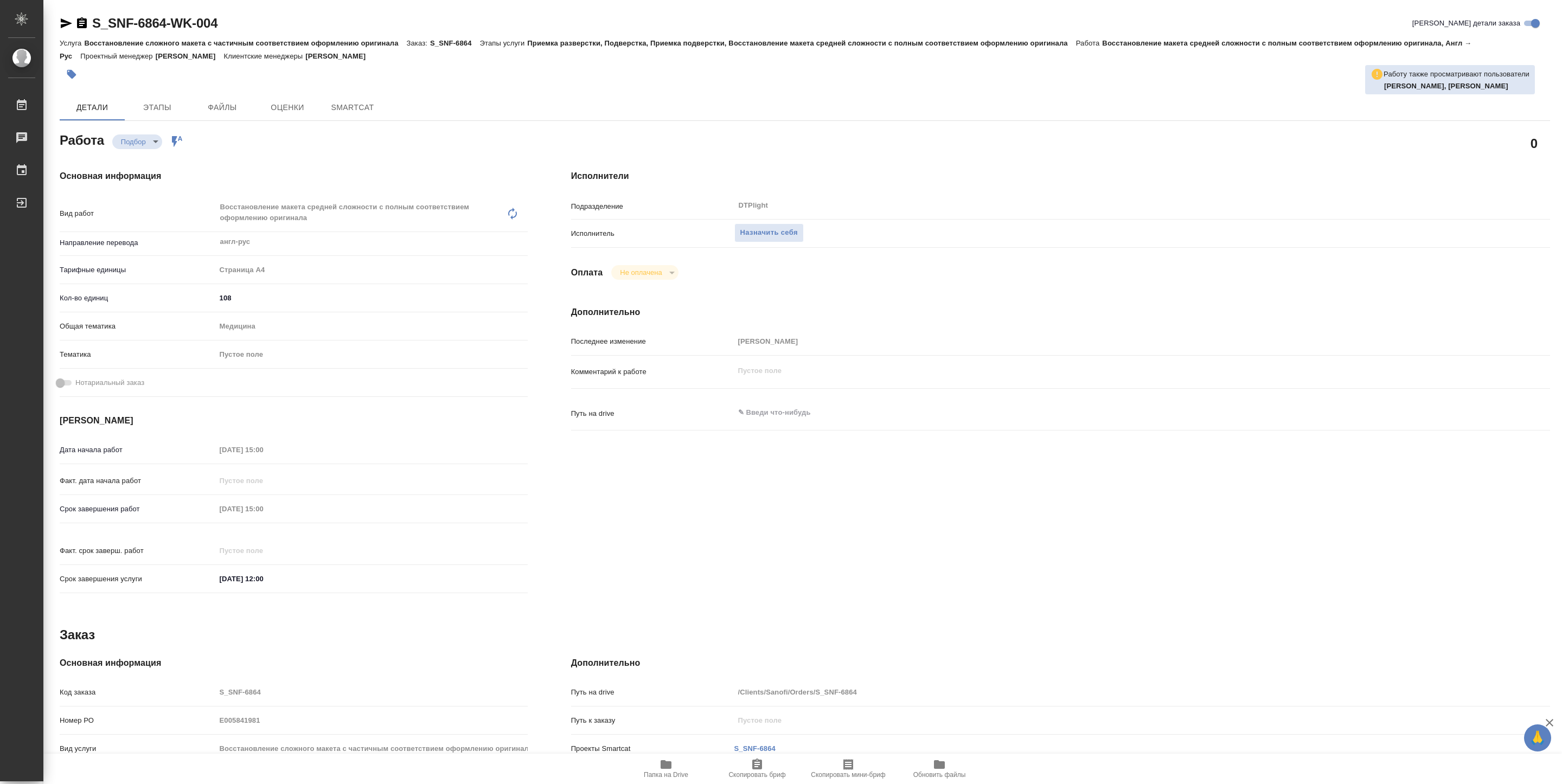
type textarea "x"
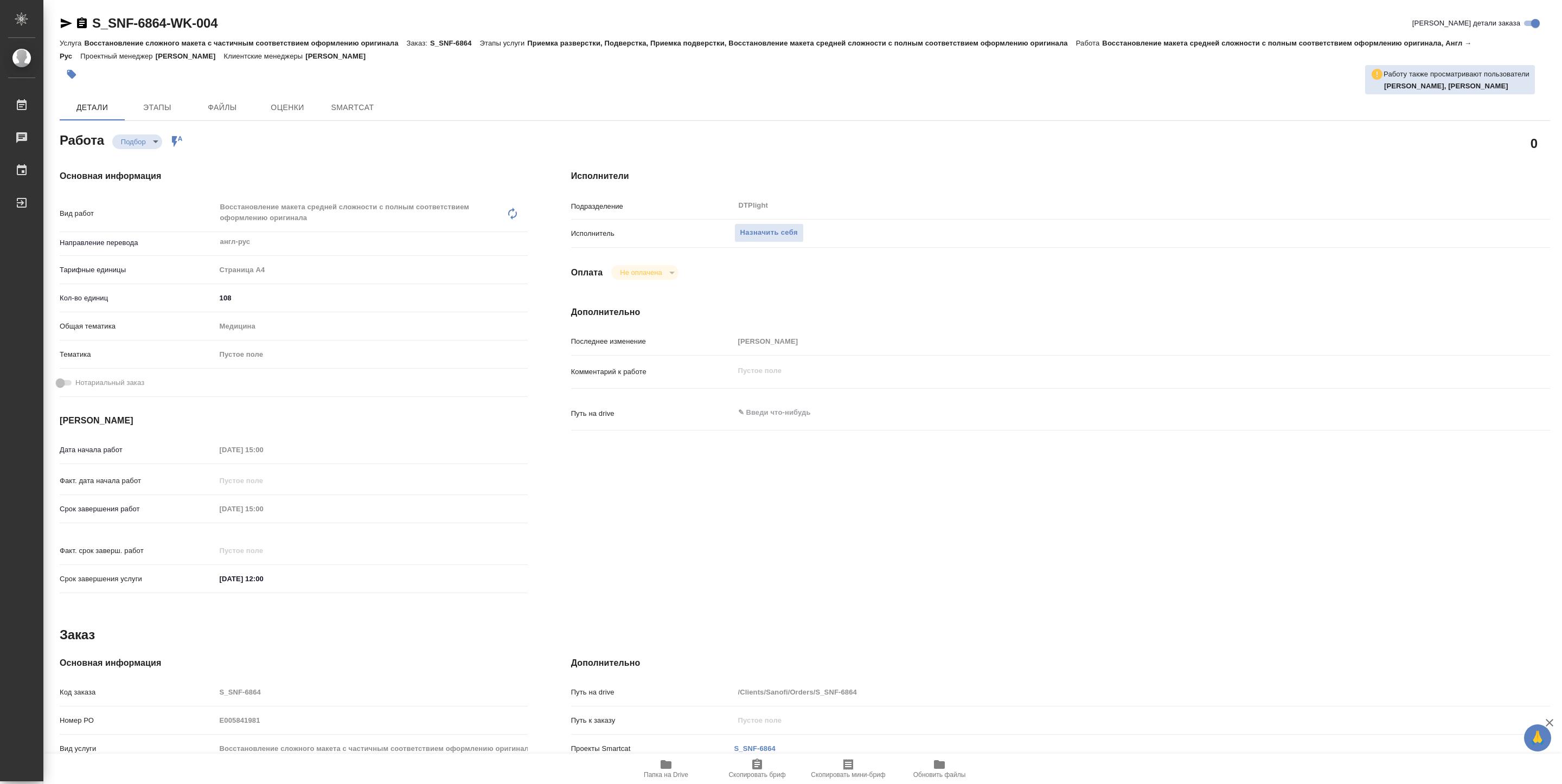
type textarea "x"
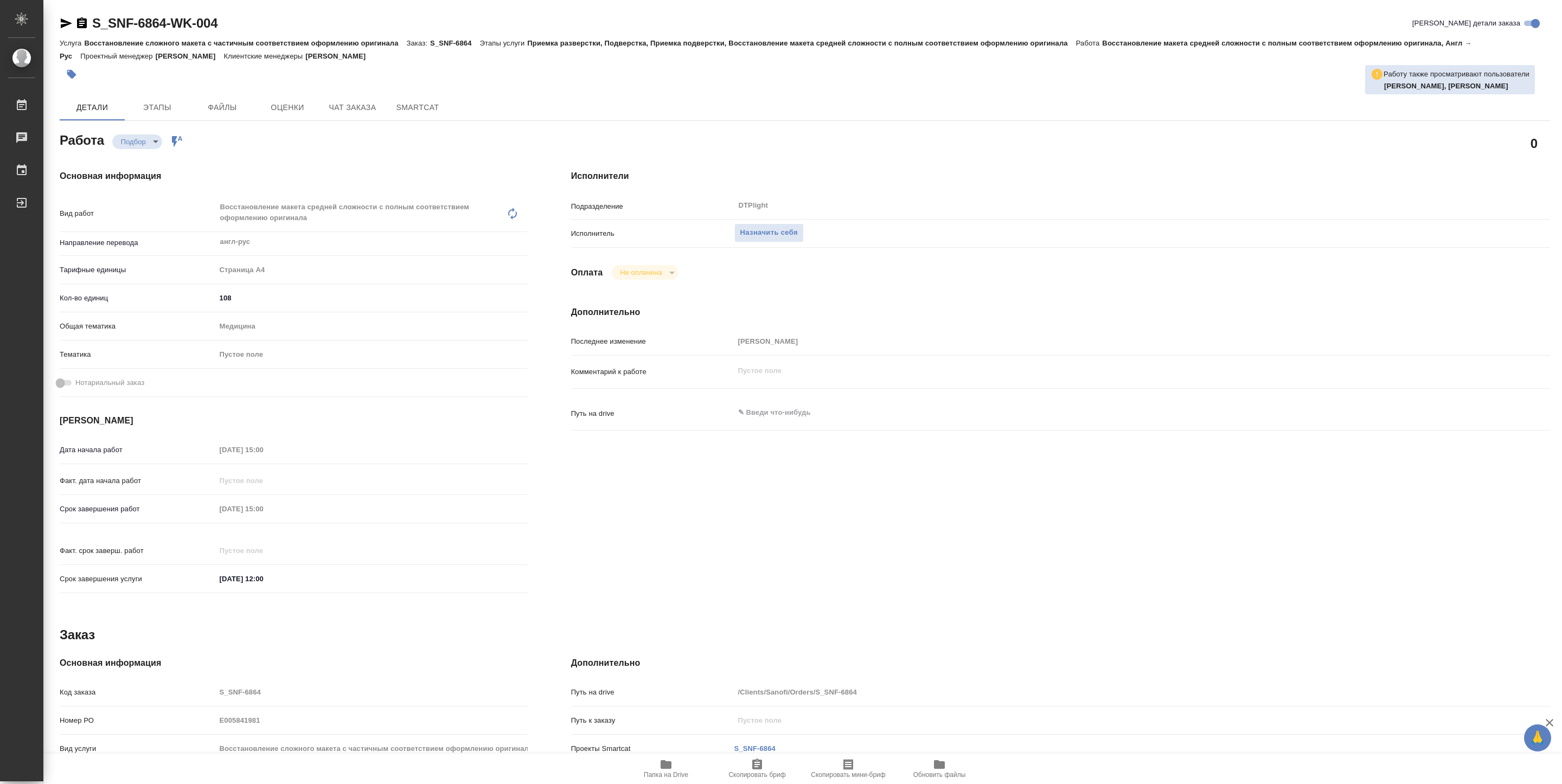
type textarea "x"
click at [659, 768] on icon "button" at bounding box center [665, 764] width 13 height 13
type textarea "x"
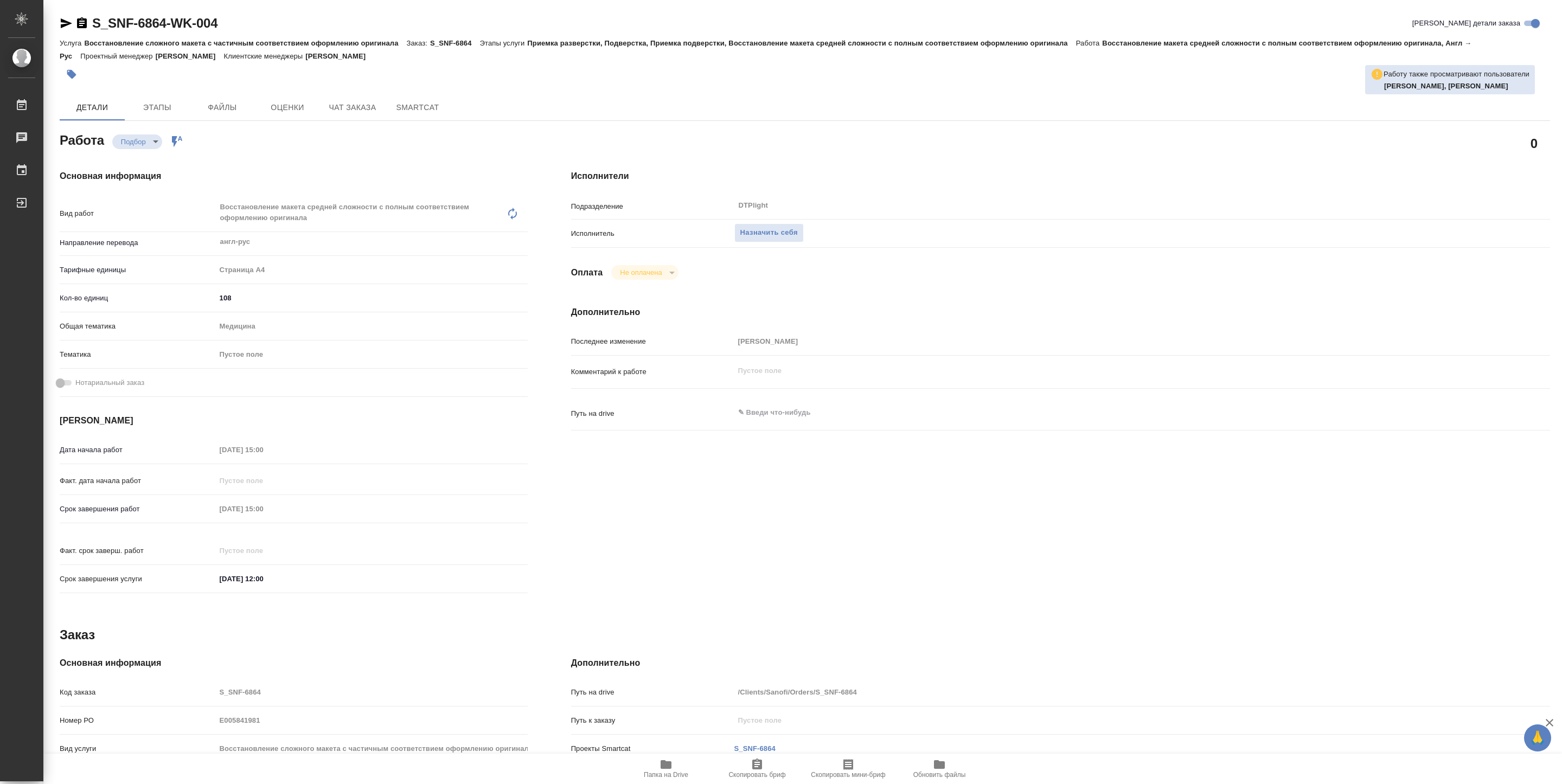
type textarea "x"
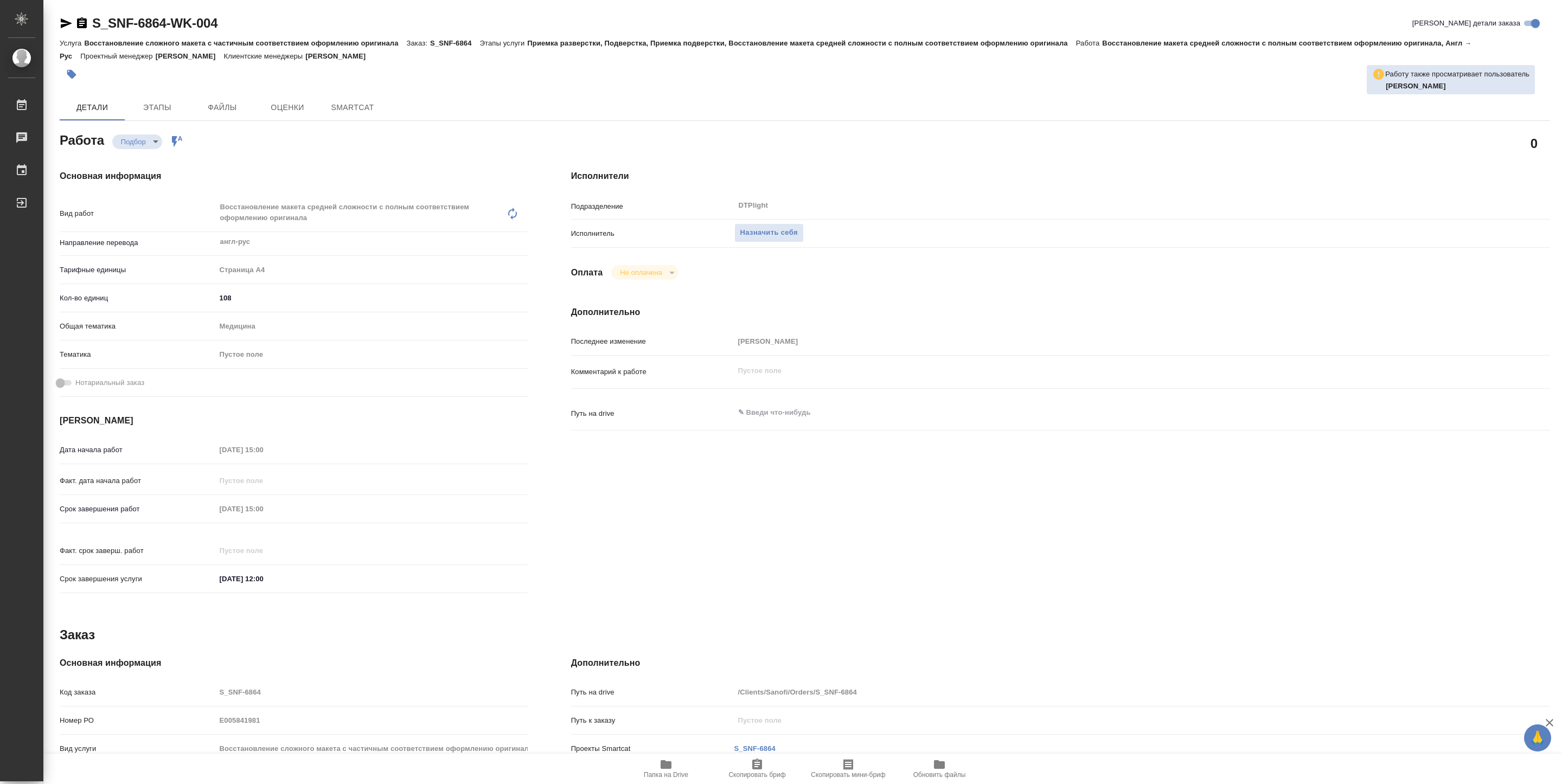
type textarea "x"
